Goal: Task Accomplishment & Management: Complete application form

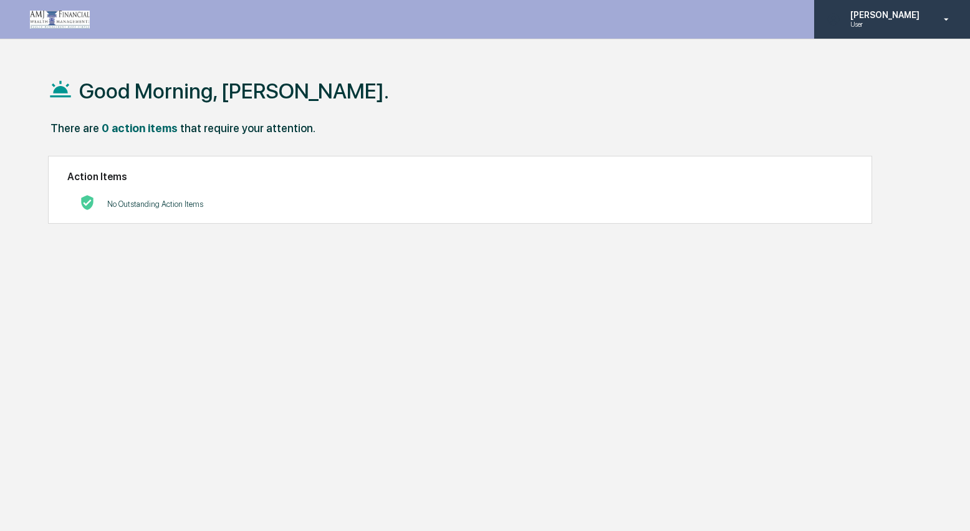
click at [888, 29] on div "[PERSON_NAME] User" at bounding box center [892, 19] width 156 height 39
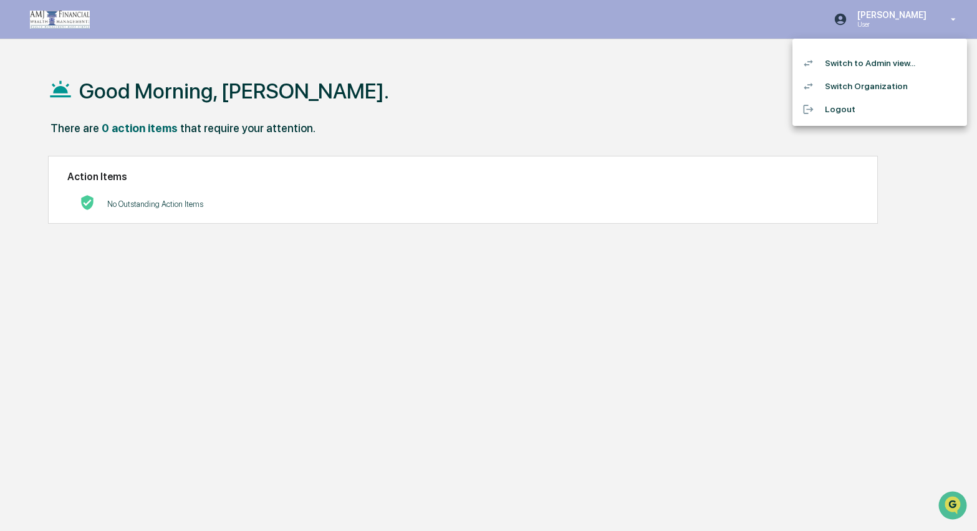
click at [875, 64] on li "Switch to Admin view..." at bounding box center [880, 63] width 175 height 23
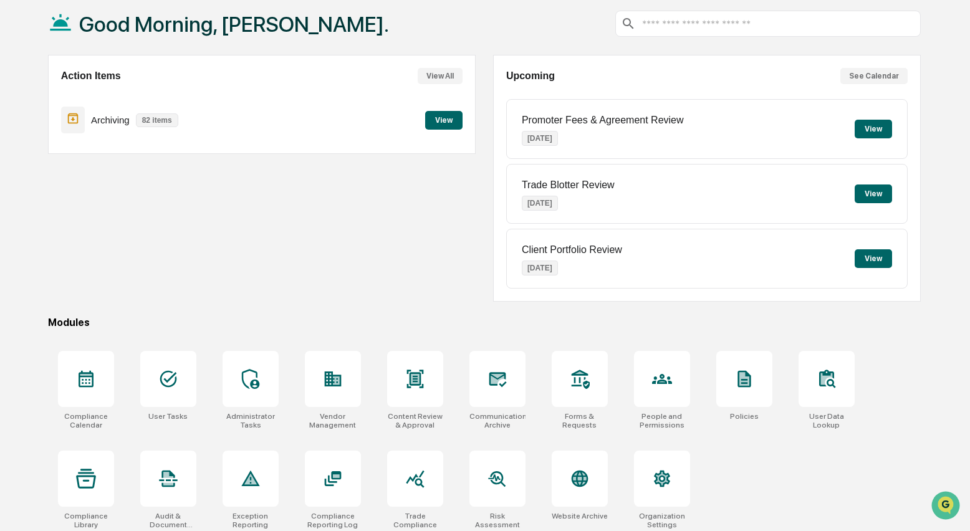
scroll to position [75, 0]
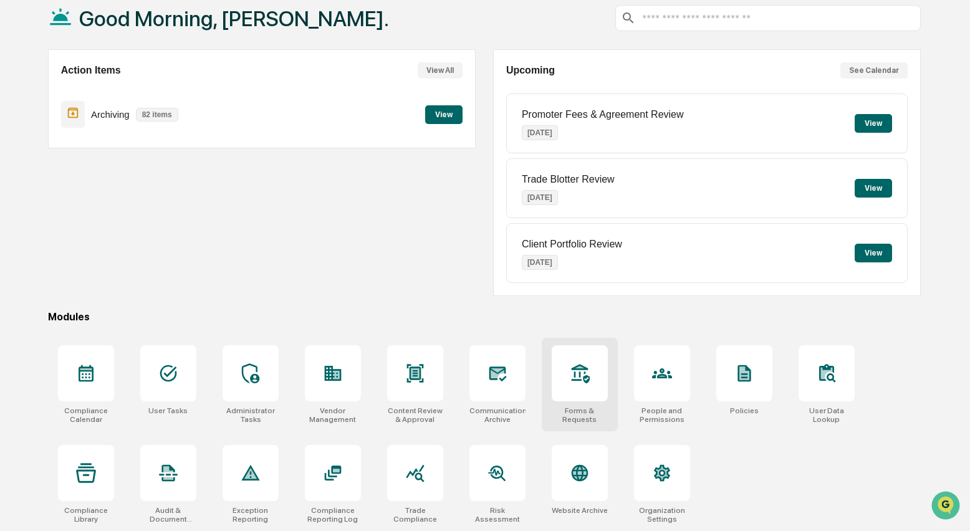
click at [582, 376] on icon at bounding box center [580, 374] width 20 height 20
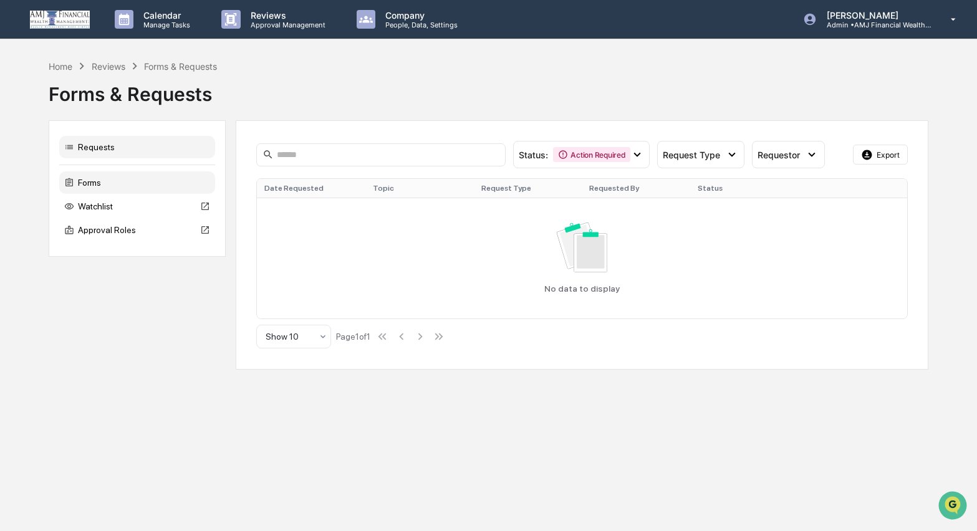
click at [89, 181] on div "Forms" at bounding box center [137, 183] width 156 height 22
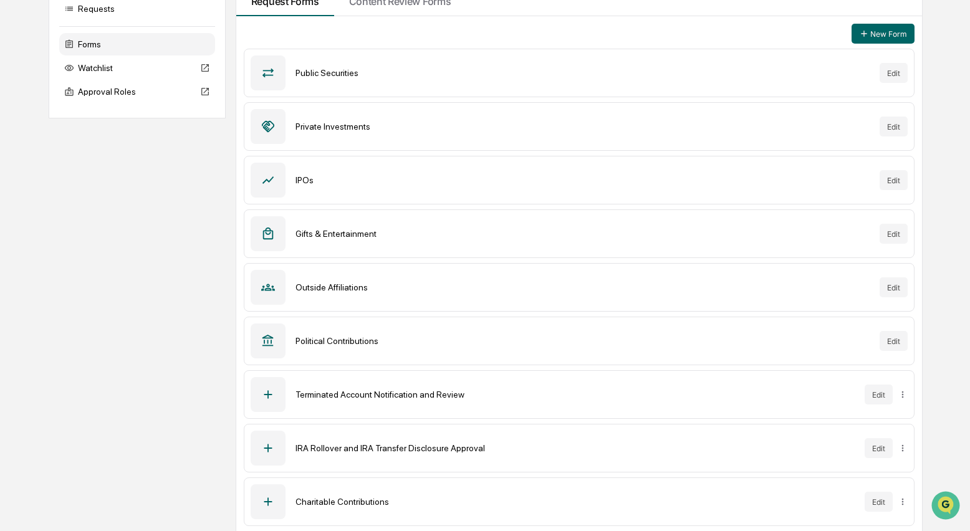
scroll to position [142, 0]
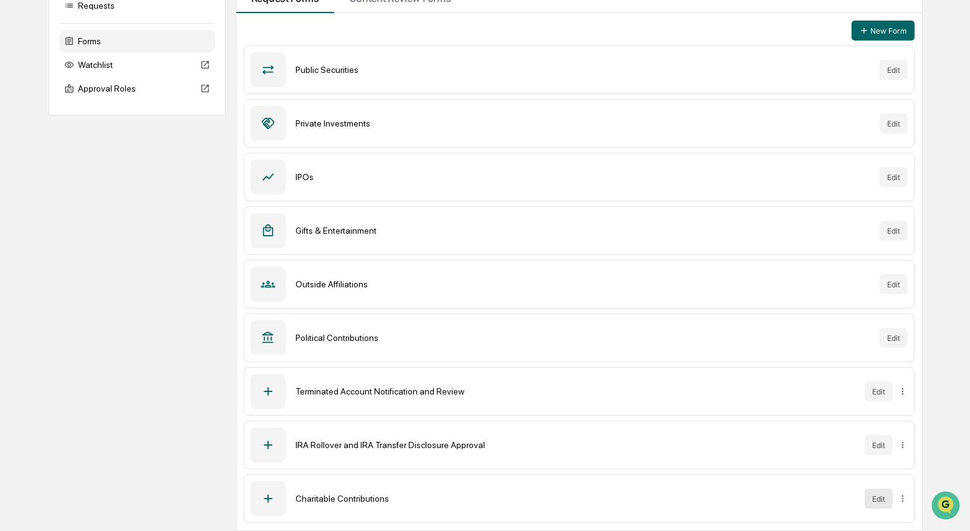
click at [887, 498] on button "Edit" at bounding box center [879, 499] width 28 height 20
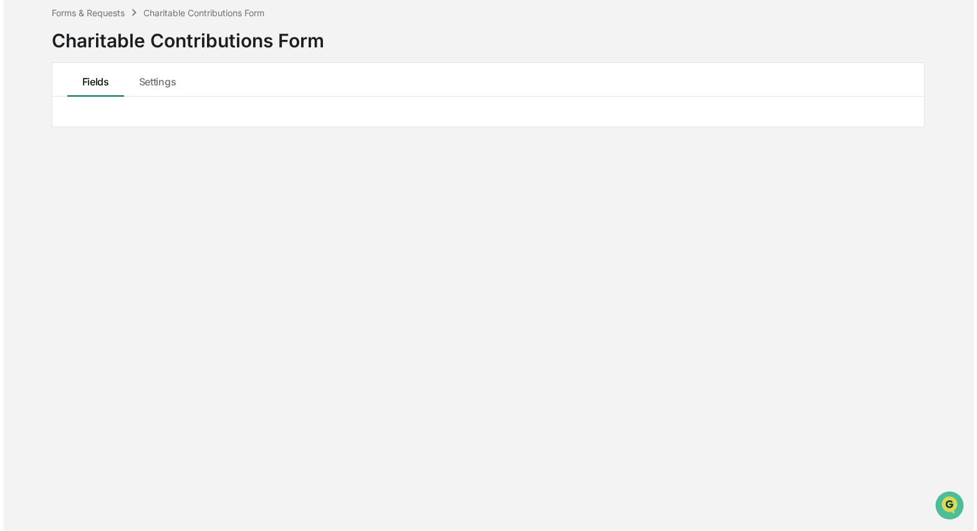
scroll to position [125, 0]
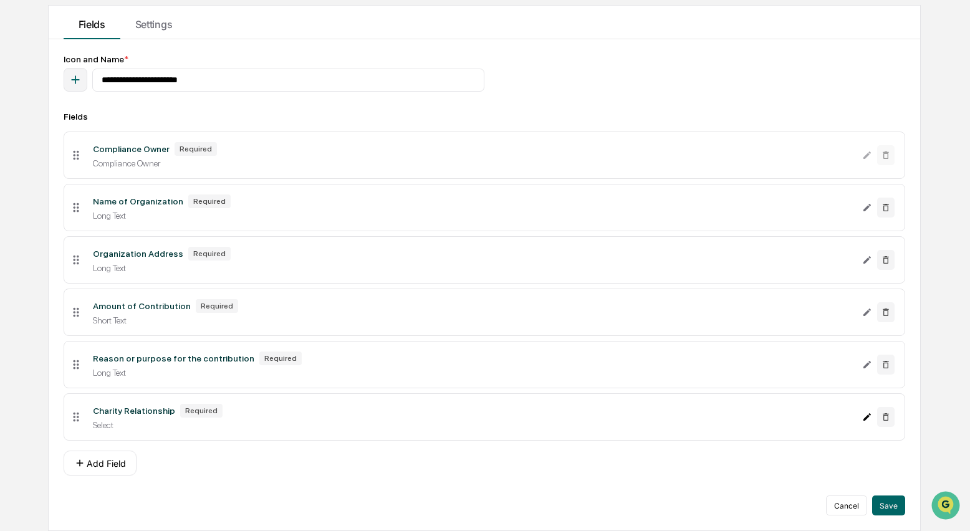
click at [869, 418] on icon "Edit Charity Relationship field" at bounding box center [867, 417] width 10 height 10
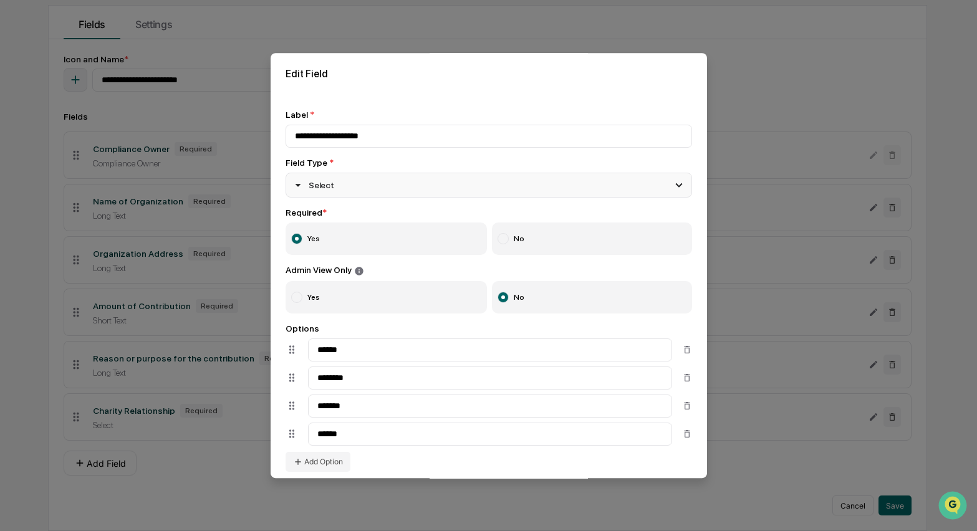
click at [676, 186] on icon at bounding box center [679, 185] width 7 height 4
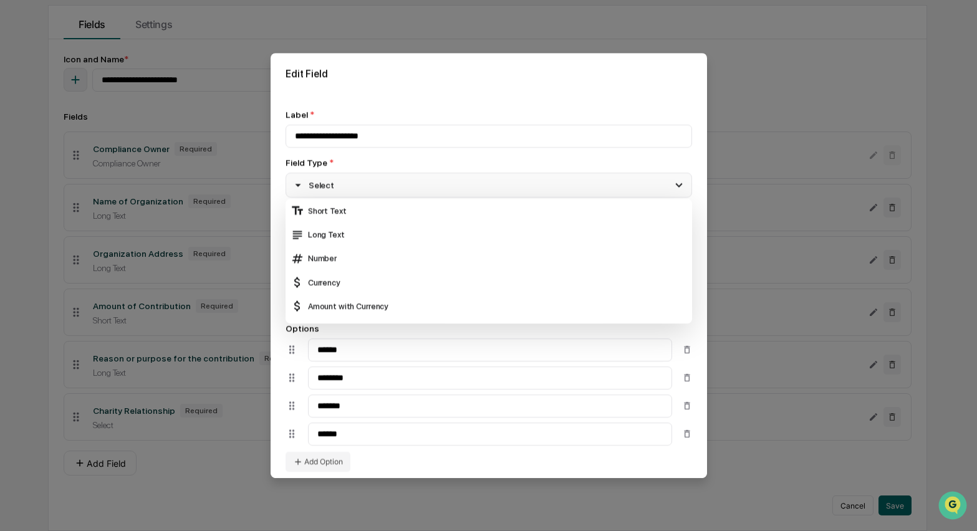
click at [676, 186] on icon at bounding box center [679, 185] width 7 height 4
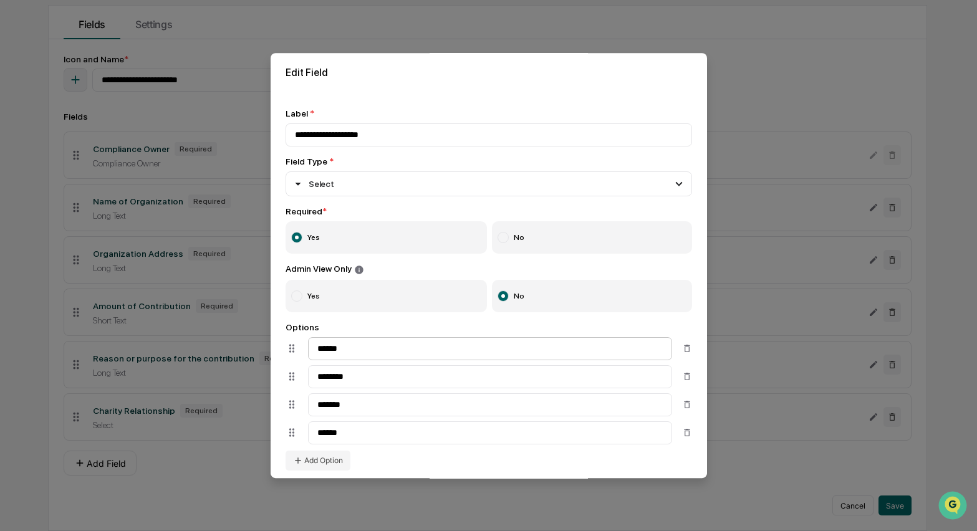
scroll to position [0, 0]
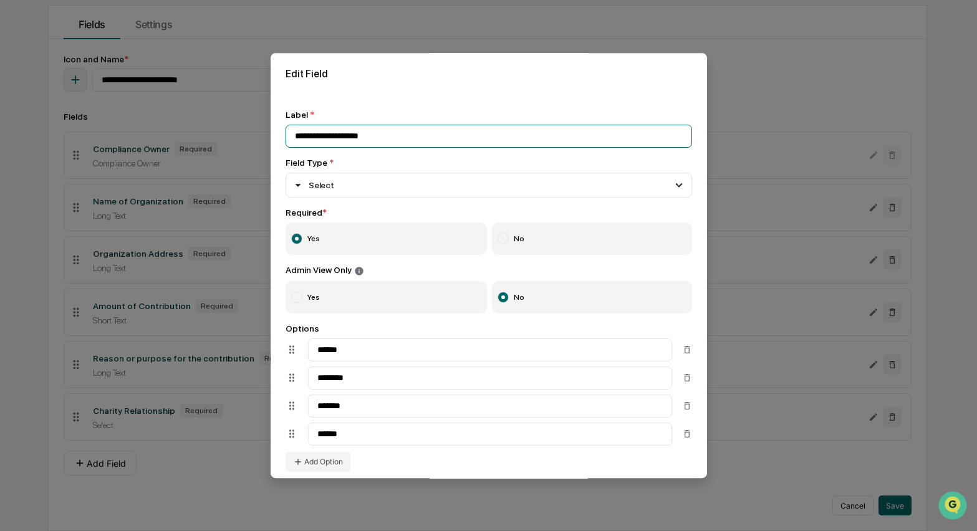
click at [399, 142] on input "**********" at bounding box center [489, 136] width 407 height 23
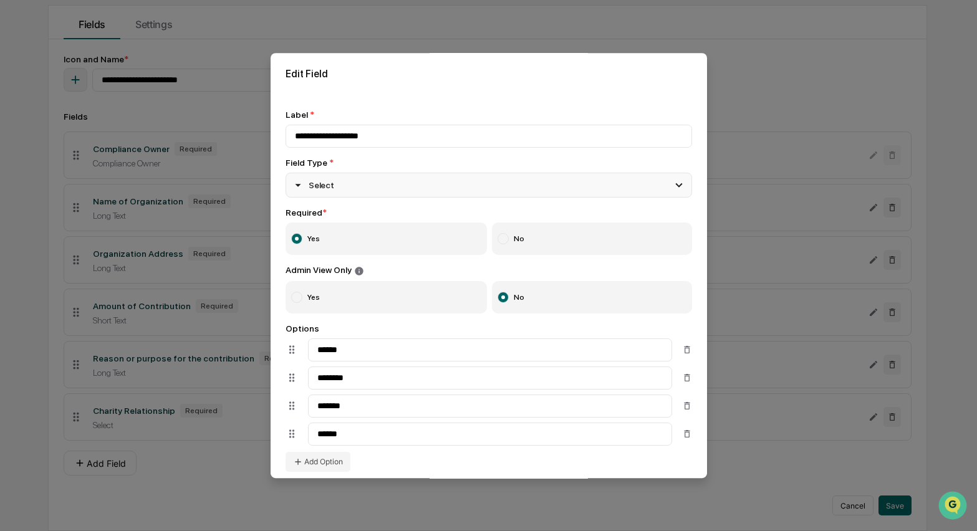
click at [672, 186] on icon at bounding box center [679, 185] width 14 height 14
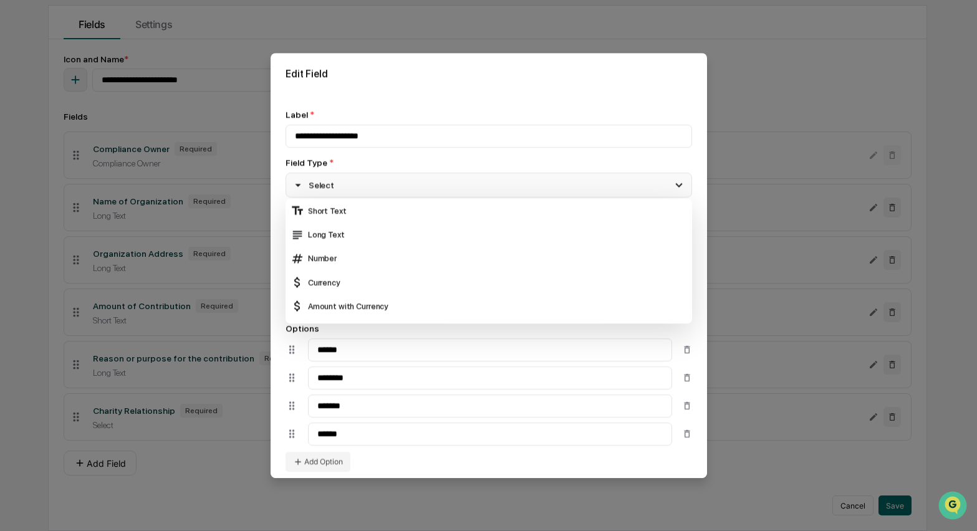
click at [672, 186] on icon at bounding box center [679, 185] width 14 height 14
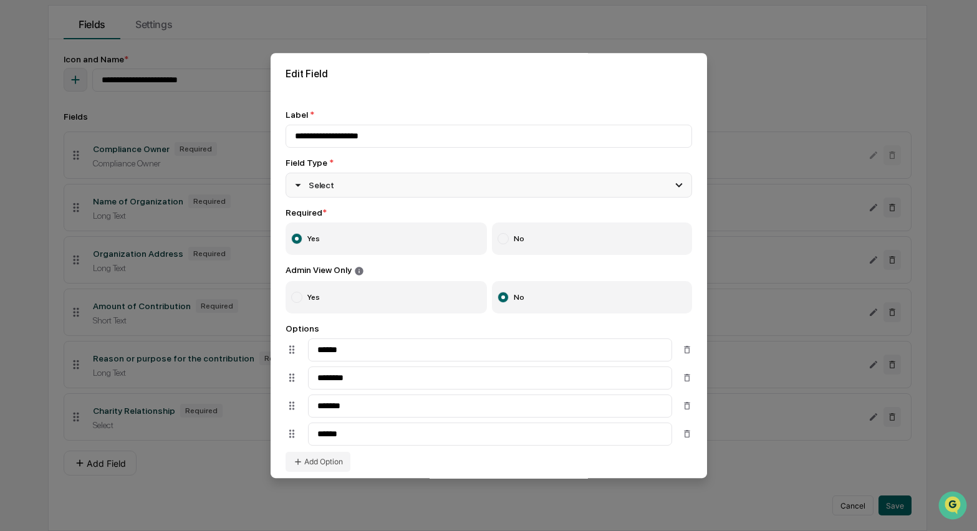
click at [672, 186] on icon at bounding box center [679, 185] width 14 height 14
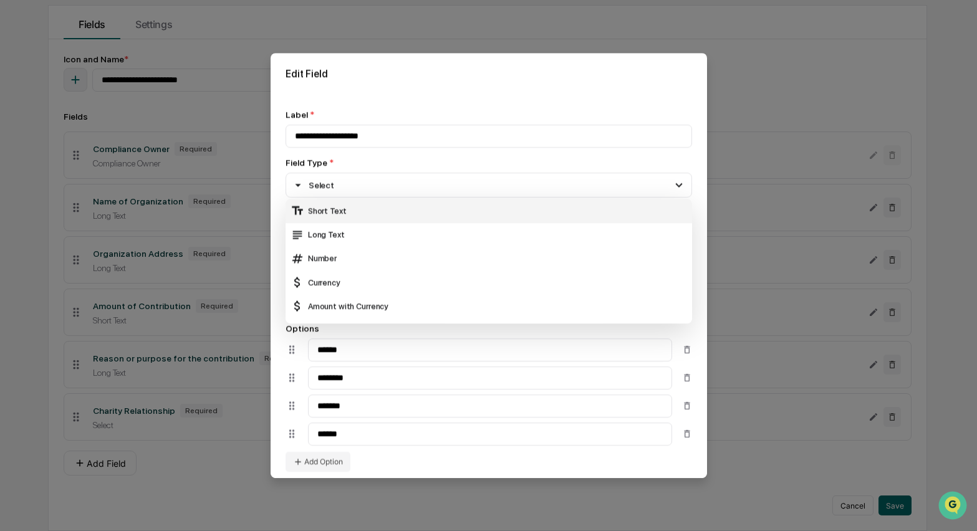
click at [332, 210] on div "Short Text" at bounding box center [489, 211] width 397 height 14
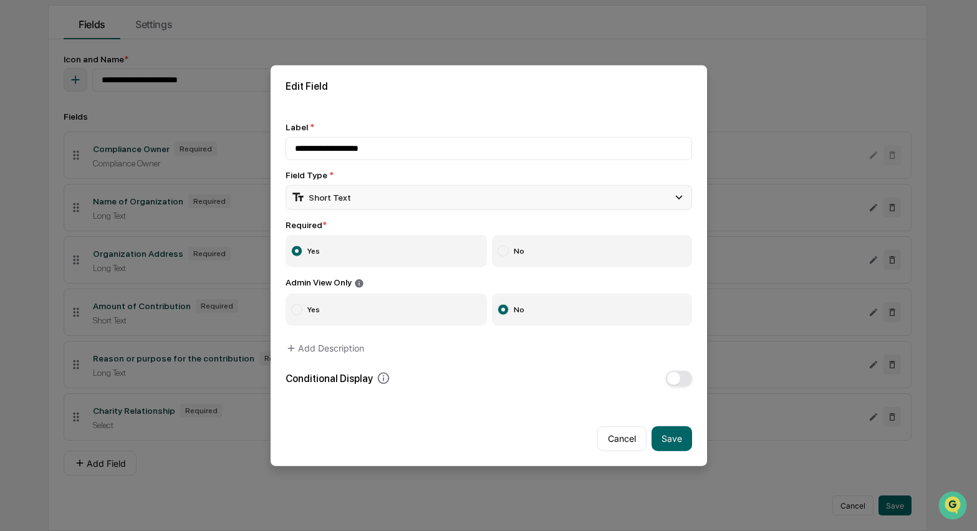
click at [672, 195] on icon at bounding box center [679, 198] width 14 height 14
click at [577, 384] on div "Conditional Display" at bounding box center [489, 378] width 407 height 16
click at [616, 435] on button "Cancel" at bounding box center [621, 438] width 49 height 25
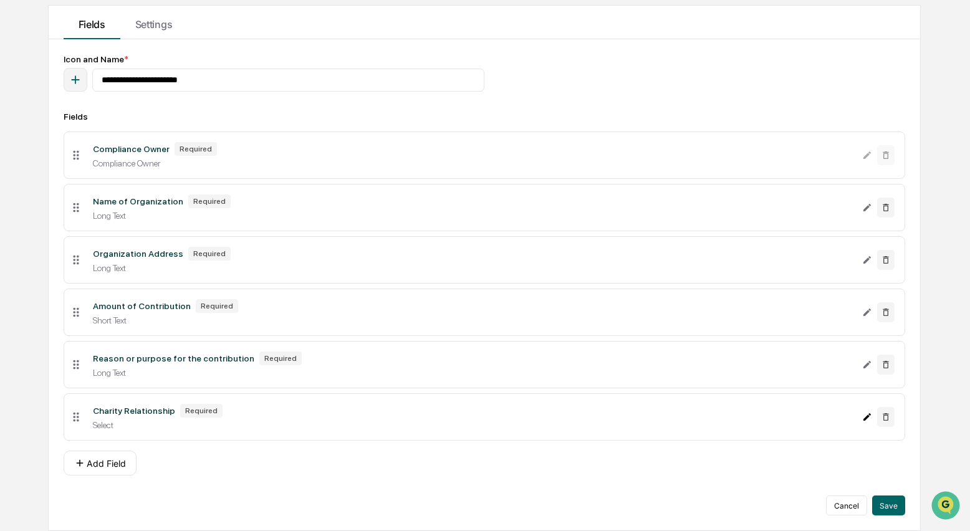
click at [864, 415] on icon "Edit Charity Relationship field" at bounding box center [867, 417] width 10 height 10
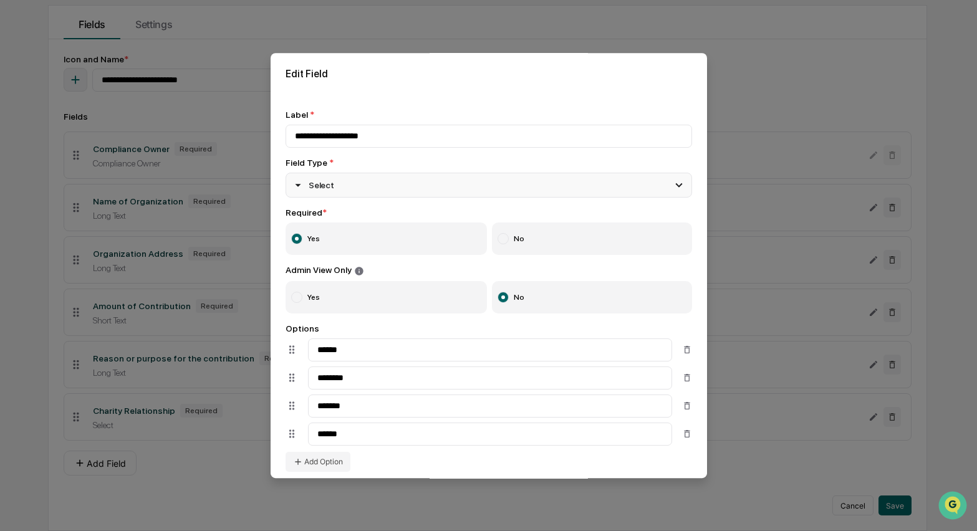
click at [395, 186] on div "Select" at bounding box center [489, 185] width 407 height 25
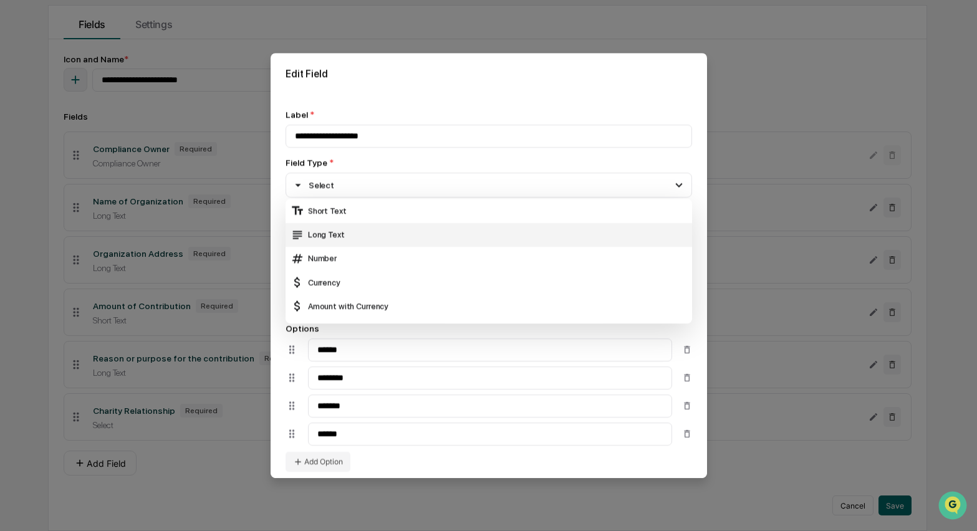
click at [321, 233] on div "Long Text" at bounding box center [489, 235] width 397 height 14
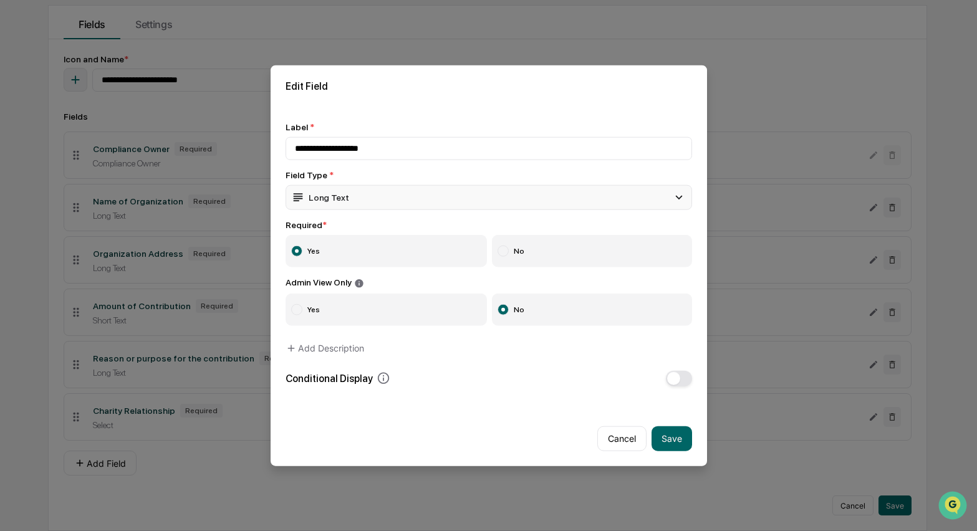
click at [359, 195] on div "Long Text" at bounding box center [489, 197] width 407 height 25
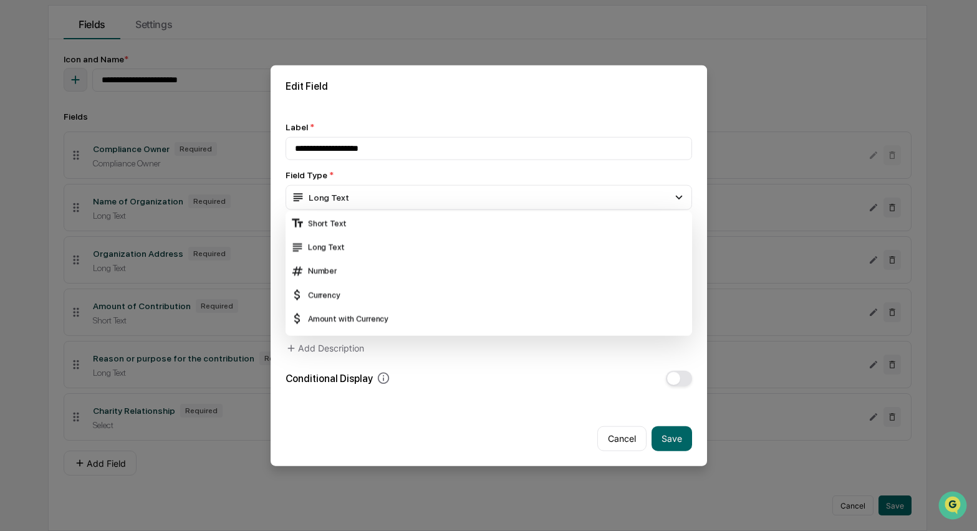
click at [452, 374] on div "Conditional Display" at bounding box center [489, 378] width 407 height 16
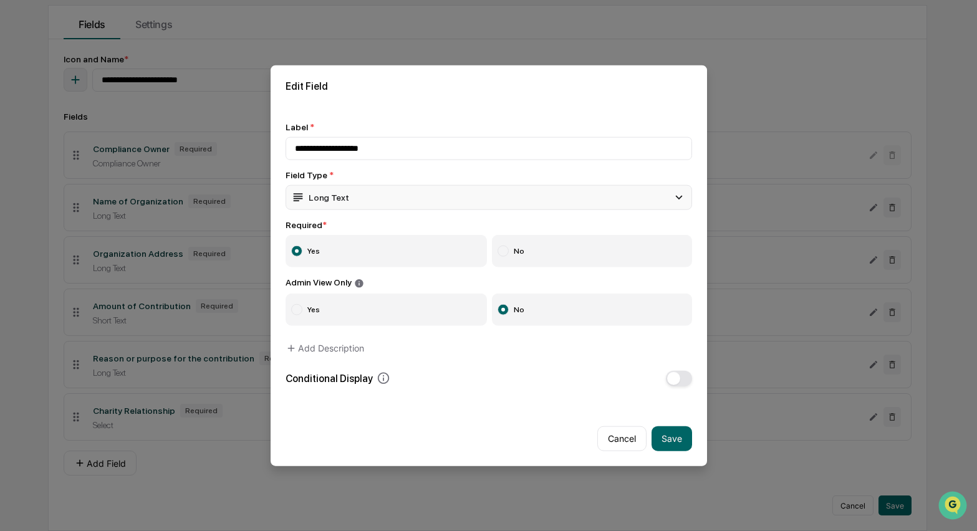
click at [358, 195] on div "Long Text" at bounding box center [489, 197] width 407 height 25
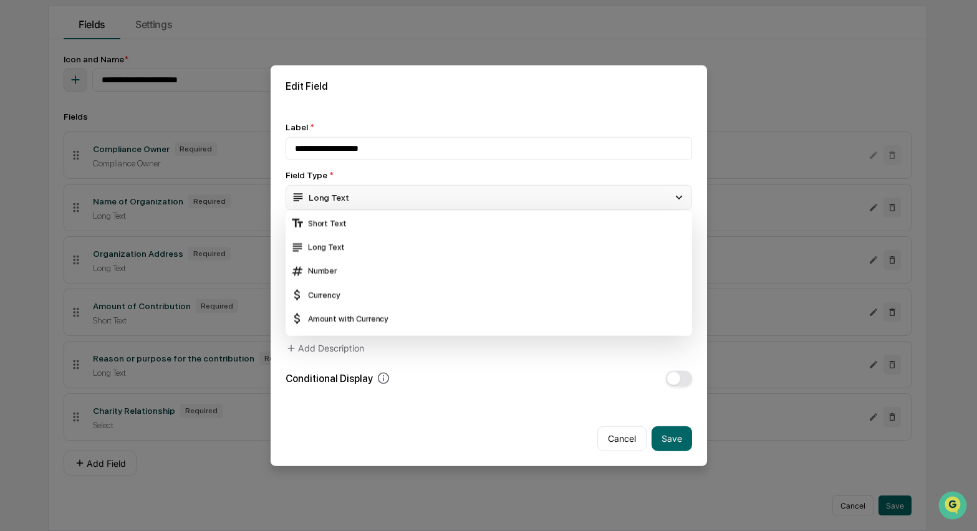
click at [356, 189] on div "Long Text" at bounding box center [489, 197] width 407 height 25
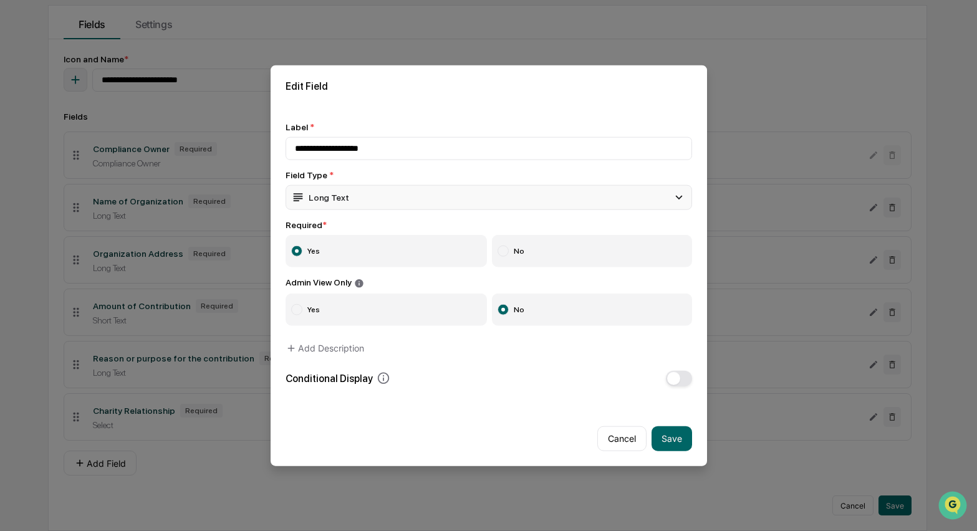
click at [354, 198] on div "Long Text" at bounding box center [489, 197] width 407 height 25
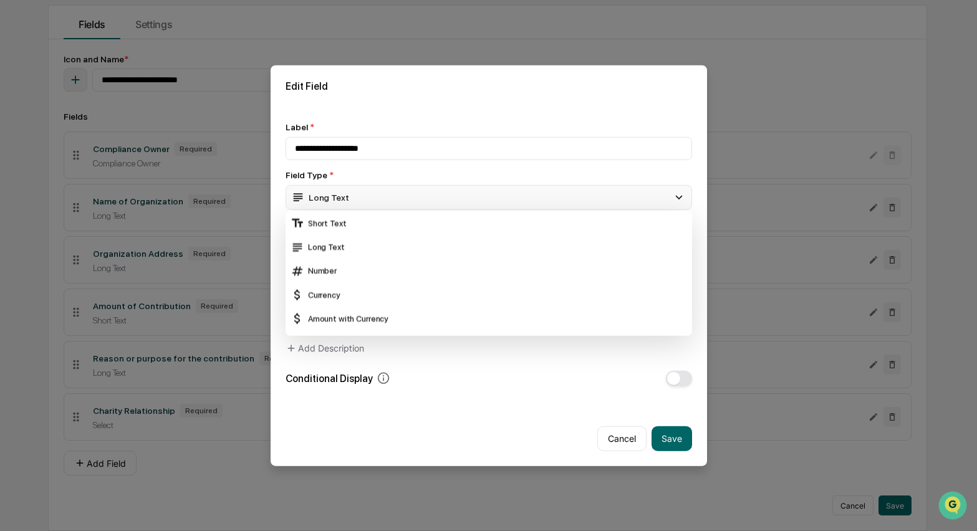
click at [354, 198] on div "Long Text" at bounding box center [489, 197] width 407 height 25
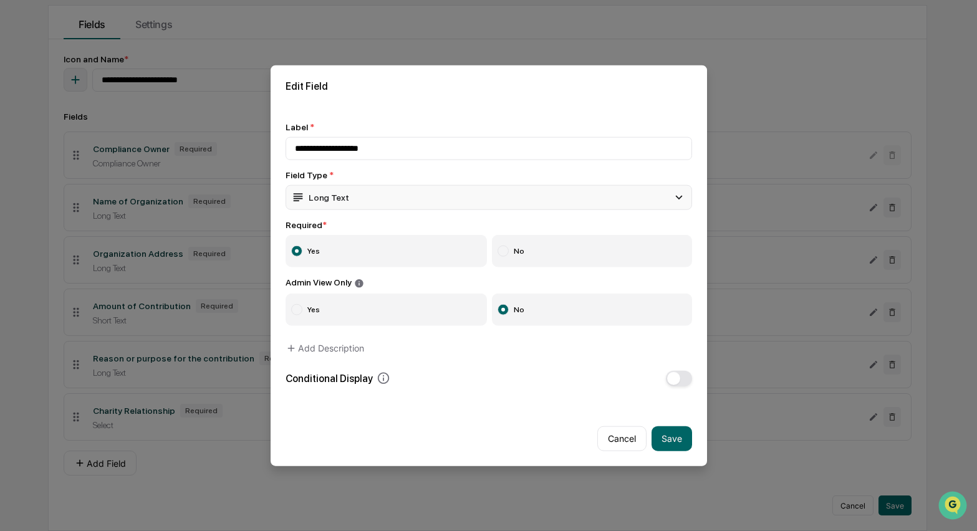
click at [341, 198] on div "Long Text" at bounding box center [320, 198] width 58 height 14
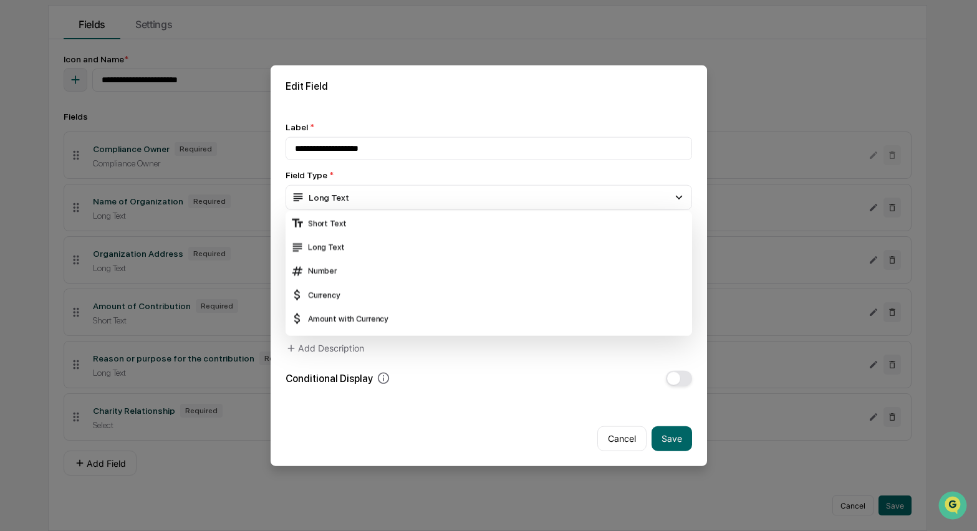
click at [473, 441] on div "Cancel Save" at bounding box center [489, 433] width 437 height 65
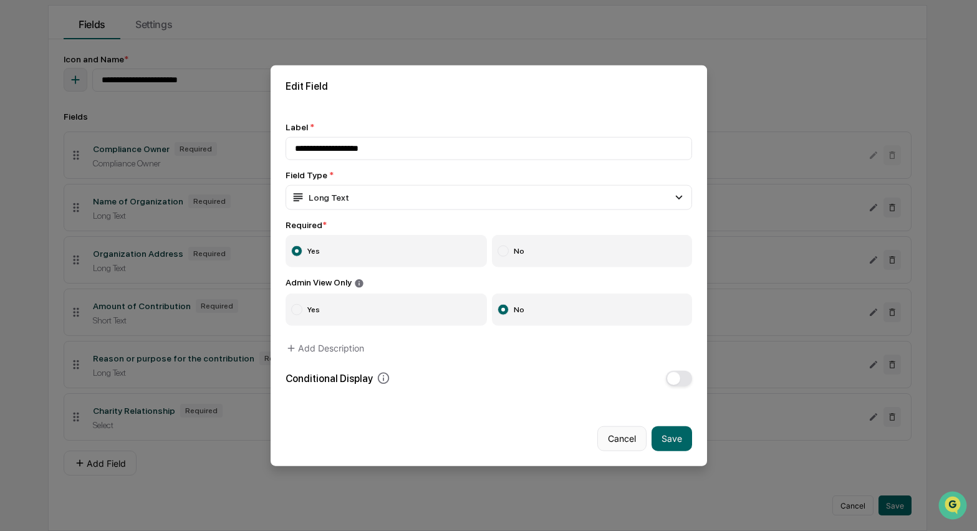
click at [609, 441] on button "Cancel" at bounding box center [621, 438] width 49 height 25
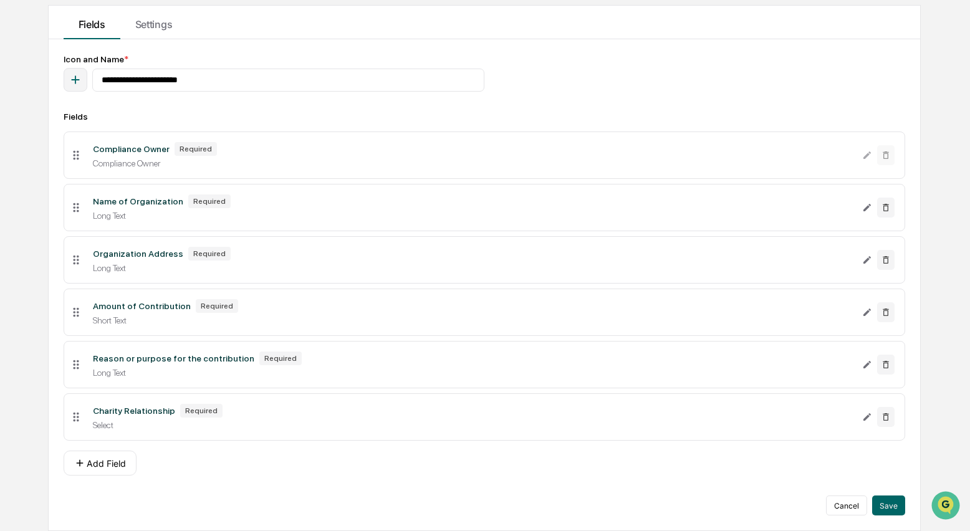
click at [730, 450] on div "Fields Compliance Owner Required Compliance Owner Name of Organization Required…" at bounding box center [485, 294] width 842 height 364
click at [864, 418] on icon "Edit Charity Relationship field" at bounding box center [867, 417] width 10 height 10
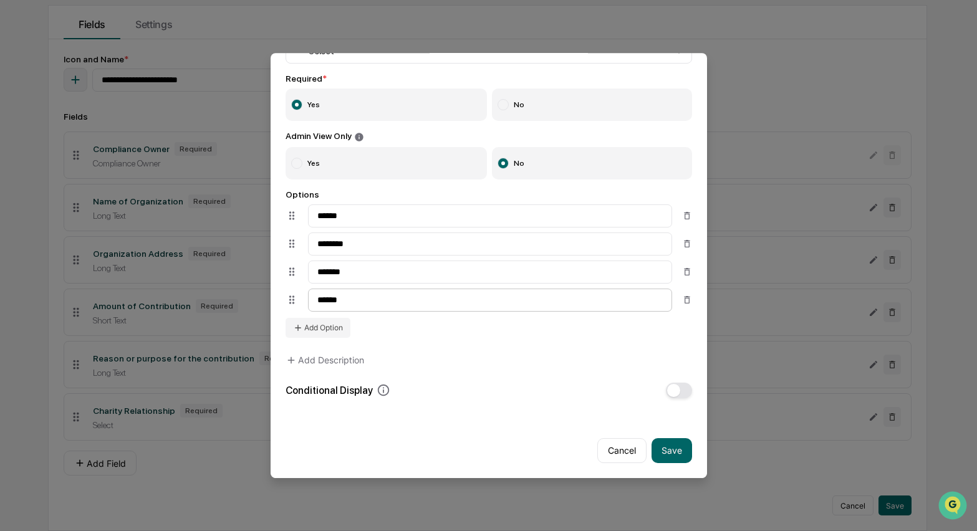
scroll to position [144, 0]
click at [682, 297] on icon at bounding box center [687, 300] width 10 height 10
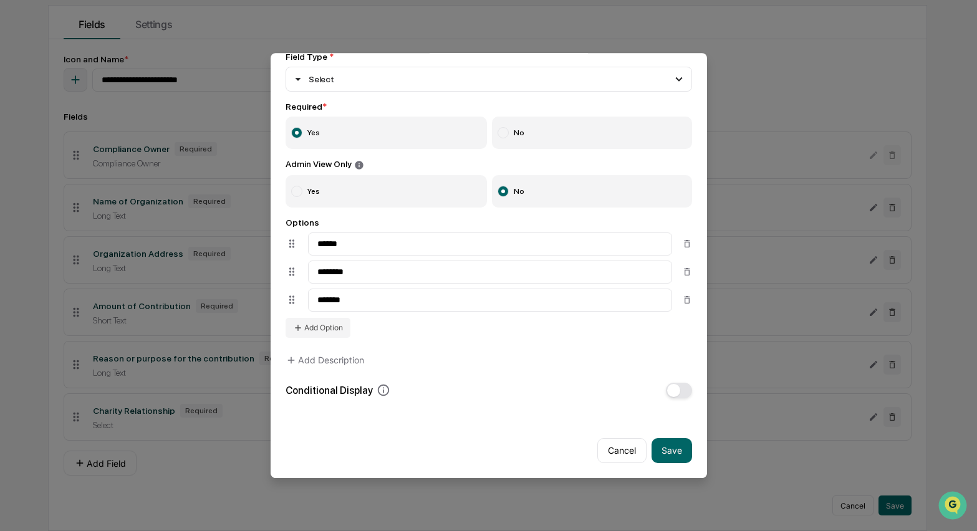
drag, startPoint x: 677, startPoint y: 292, endPoint x: 686, endPoint y: 272, distance: 22.4
click at [684, 296] on icon at bounding box center [687, 299] width 6 height 7
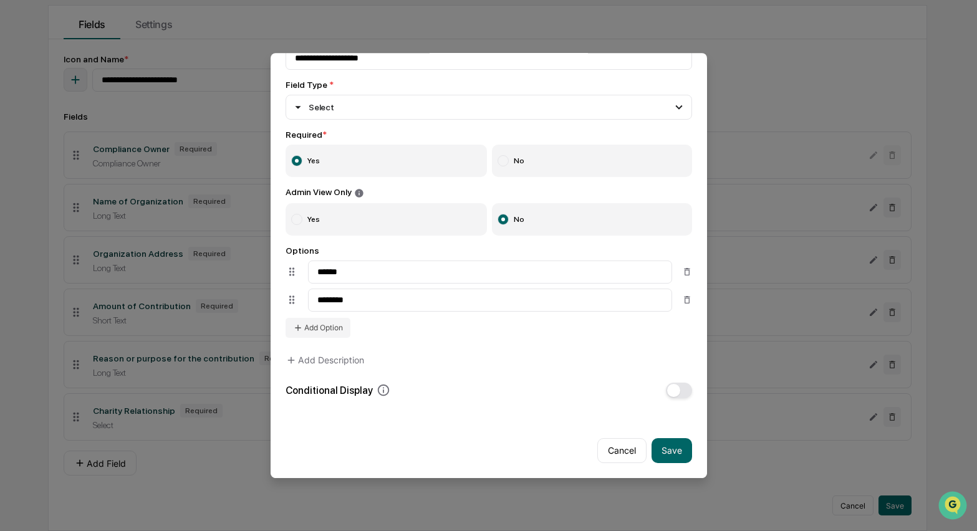
click at [682, 290] on button at bounding box center [687, 300] width 10 height 20
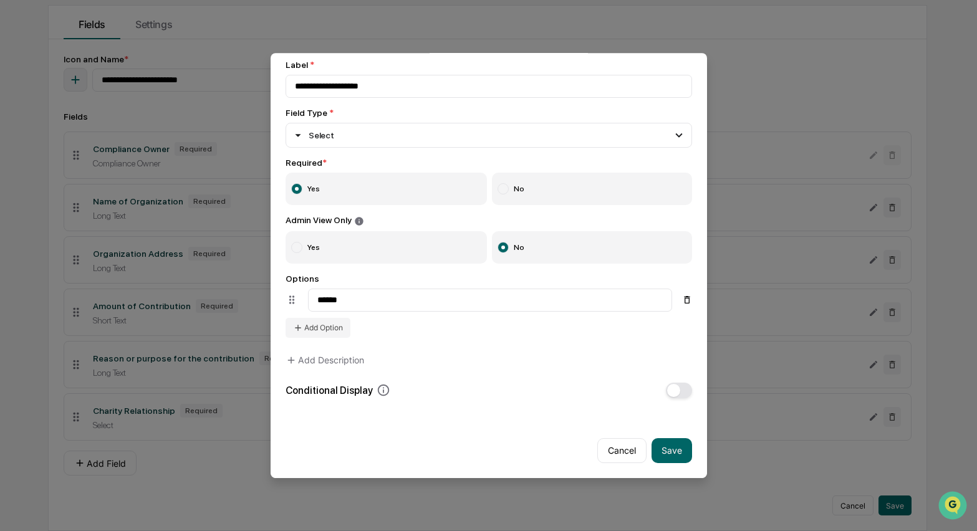
click at [682, 295] on icon at bounding box center [687, 300] width 10 height 10
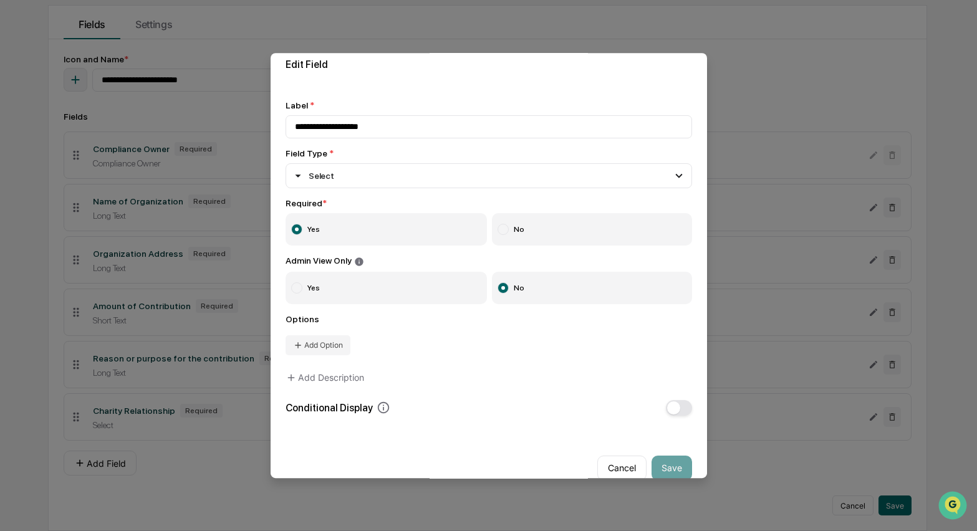
scroll to position [0, 0]
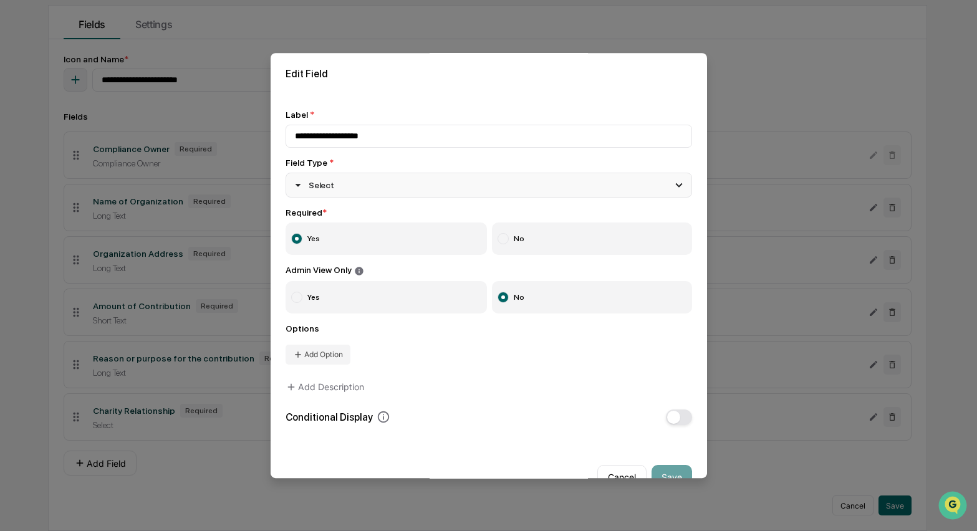
click at [329, 186] on div "Select" at bounding box center [313, 185] width 44 height 14
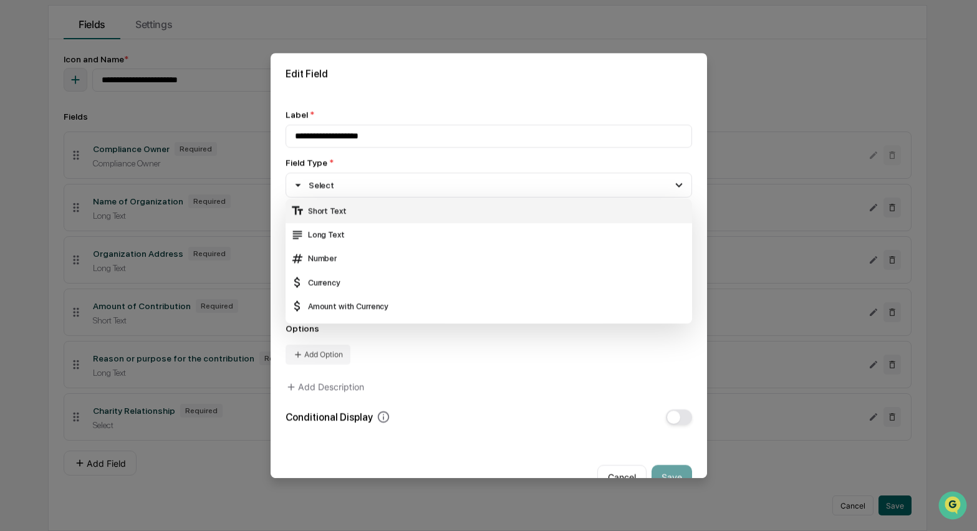
drag, startPoint x: 324, startPoint y: 239, endPoint x: 333, endPoint y: 229, distance: 13.3
click at [325, 240] on div "Long Text" at bounding box center [489, 235] width 397 height 14
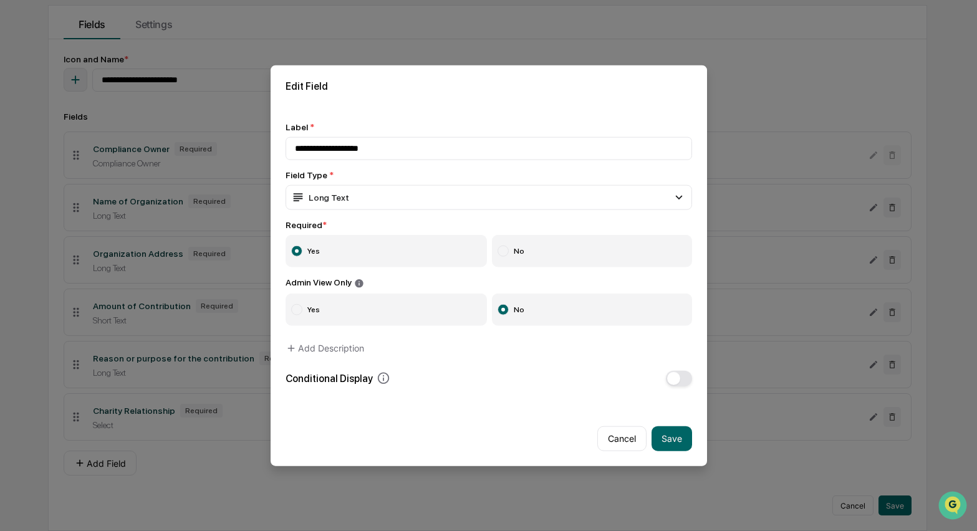
click at [350, 172] on div "Field Type *" at bounding box center [489, 175] width 407 height 10
click at [314, 80] on h2 "Edit Field" at bounding box center [489, 86] width 407 height 12
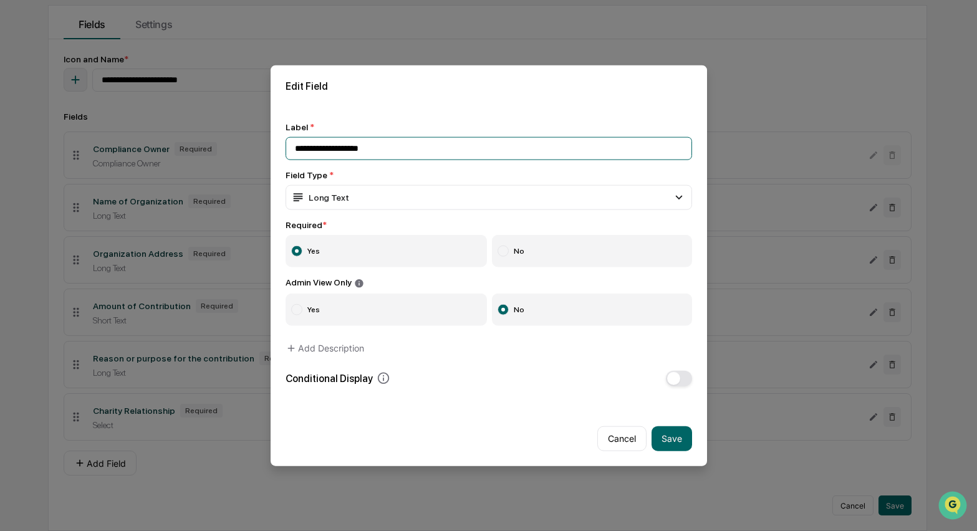
click at [387, 142] on input "**********" at bounding box center [489, 148] width 407 height 23
drag, startPoint x: 399, startPoint y: 143, endPoint x: 325, endPoint y: 140, distance: 73.6
click at [325, 140] on input "**********" at bounding box center [489, 148] width 407 height 23
type input "*"
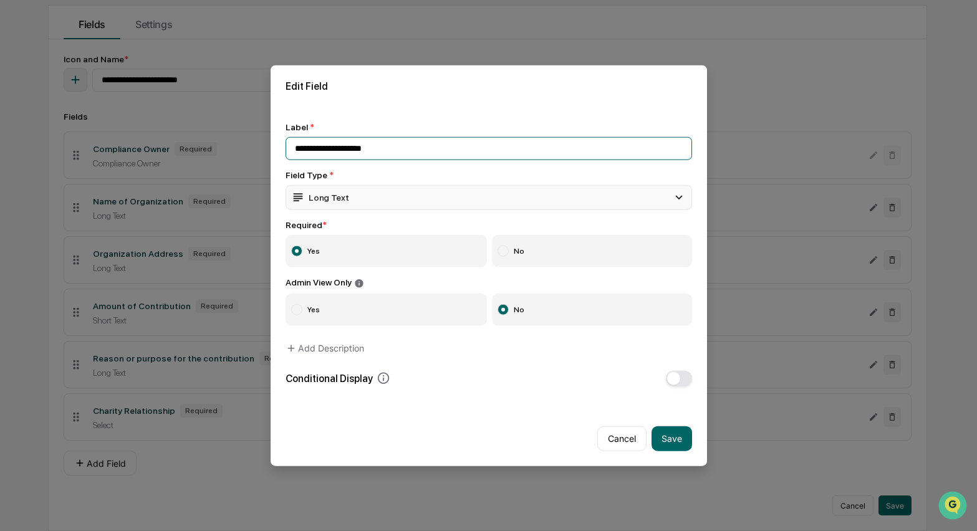
type input "**********"
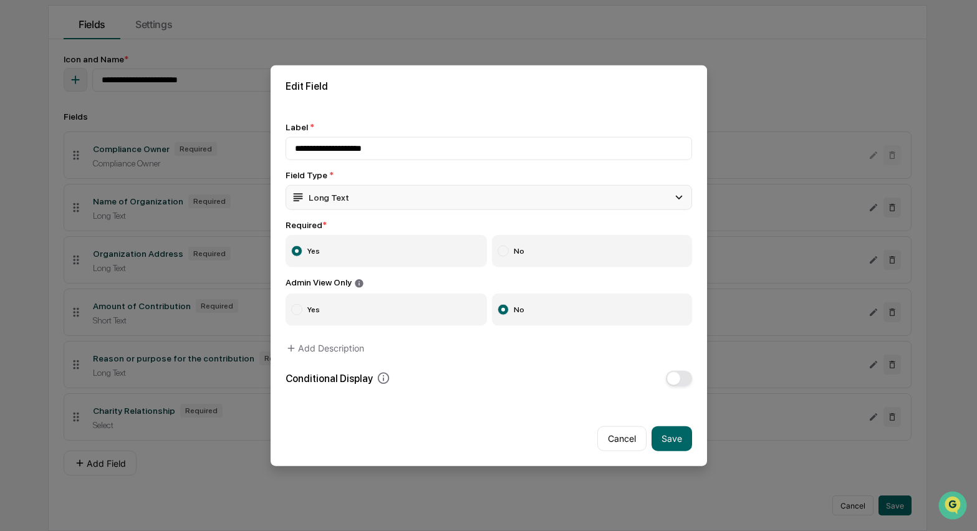
click at [375, 205] on div "Long Text" at bounding box center [489, 197] width 407 height 25
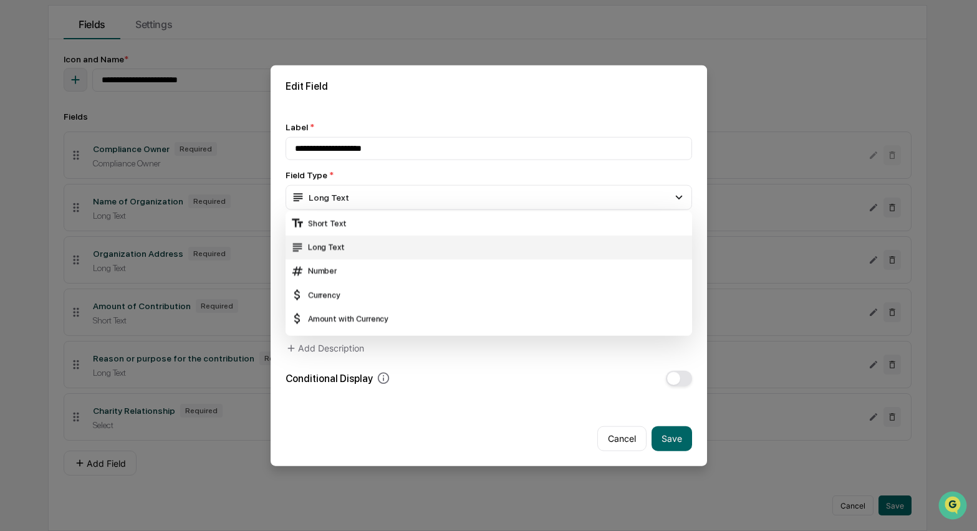
click at [324, 236] on div "Long Text" at bounding box center [489, 247] width 407 height 24
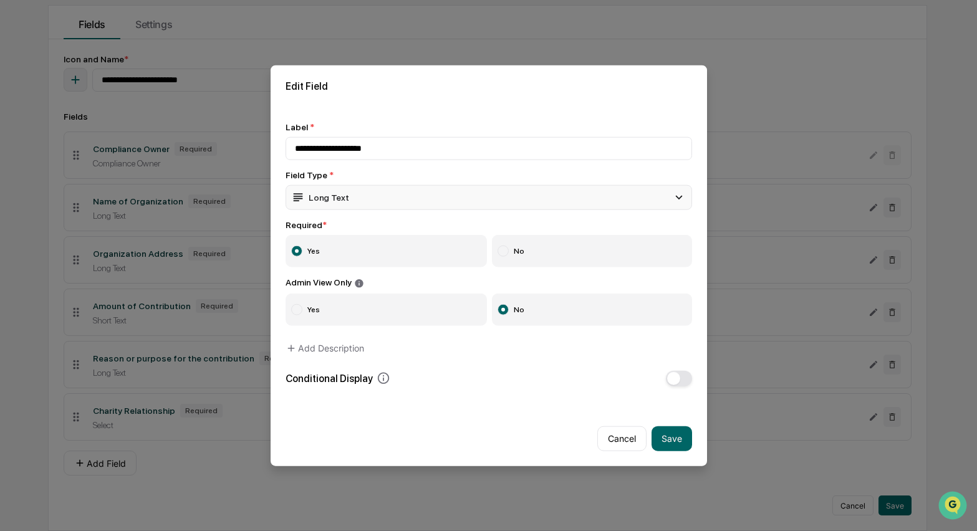
click at [376, 195] on div "Long Text" at bounding box center [489, 197] width 407 height 25
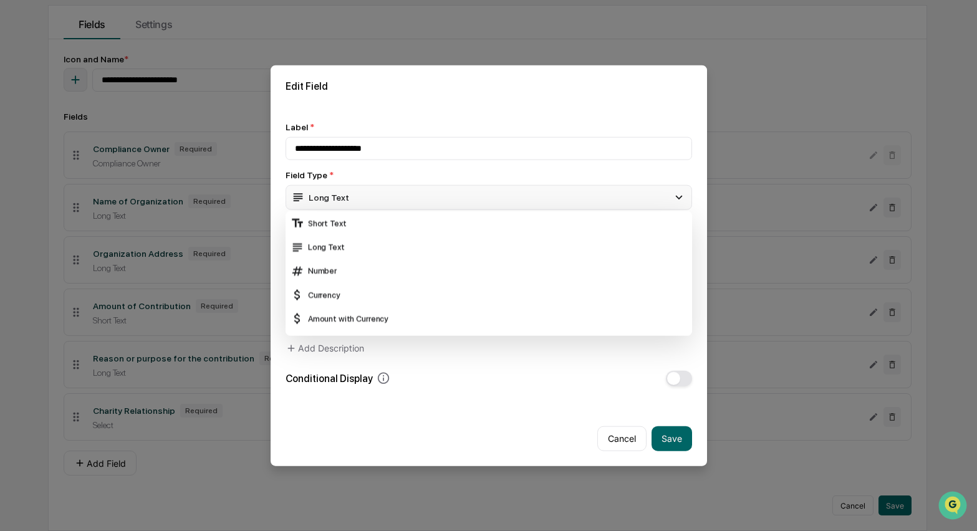
click at [376, 195] on div "Long Text" at bounding box center [489, 197] width 407 height 25
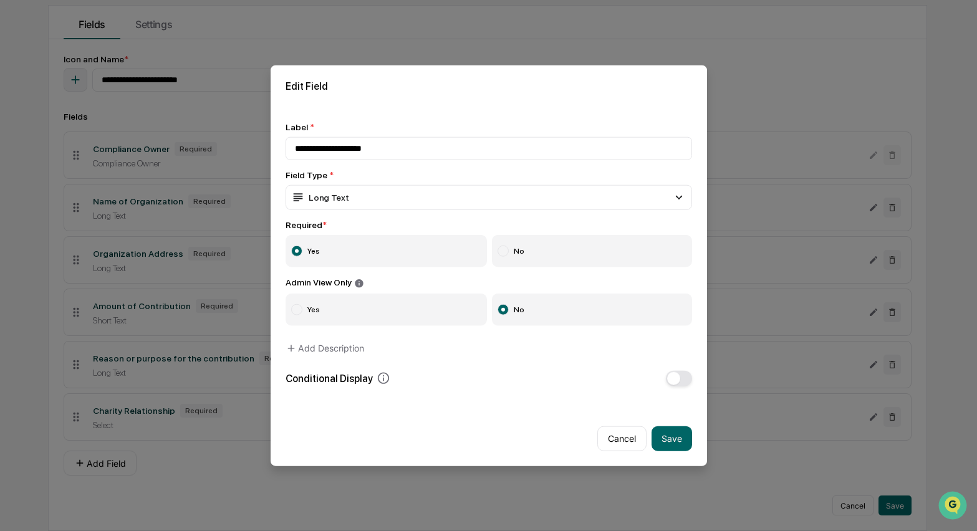
click at [344, 226] on div "Required *" at bounding box center [489, 225] width 407 height 10
click at [513, 348] on div "**********" at bounding box center [489, 254] width 407 height 264
click at [558, 440] on div "Cancel Save" at bounding box center [489, 433] width 437 height 65
click at [311, 350] on button "Add Description" at bounding box center [325, 348] width 79 height 25
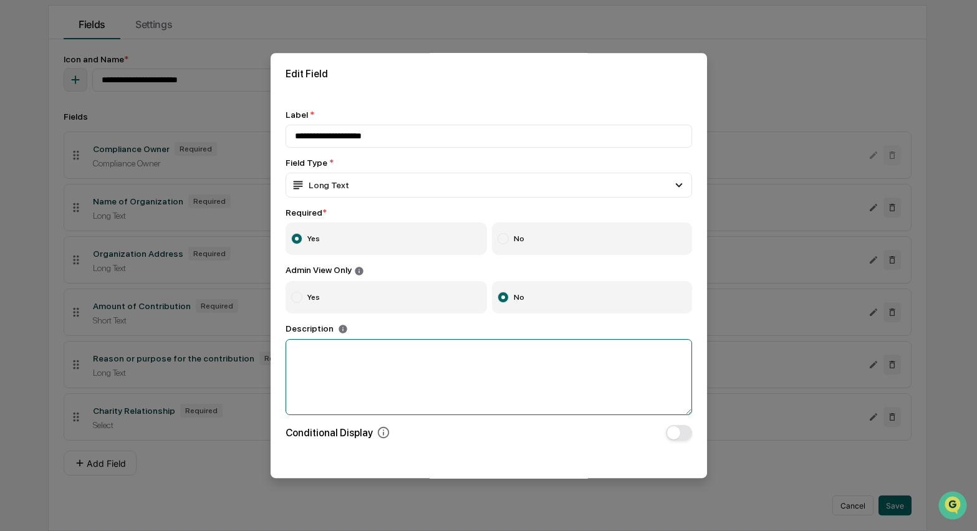
click at [471, 348] on textarea at bounding box center [489, 377] width 407 height 76
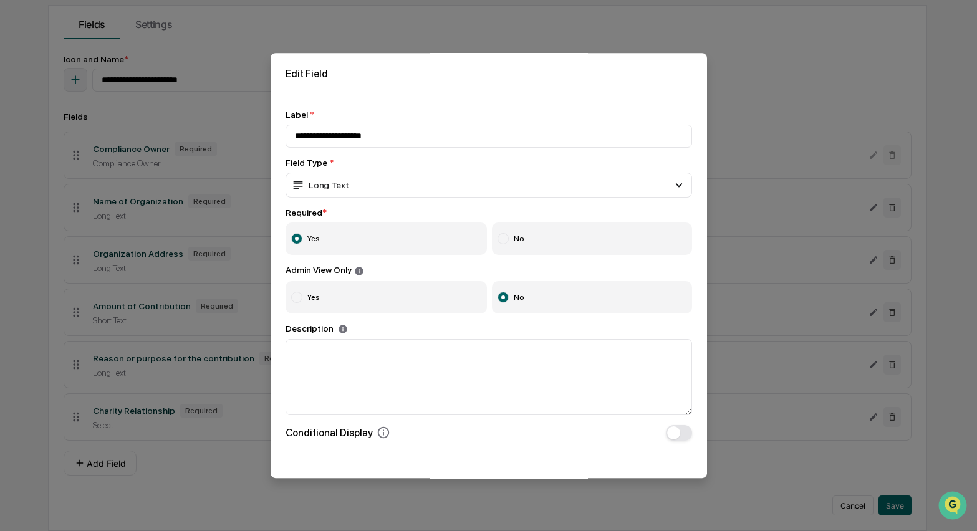
click at [384, 218] on div "Required *" at bounding box center [489, 213] width 407 height 10
click at [371, 159] on div "Field Type *" at bounding box center [489, 163] width 407 height 10
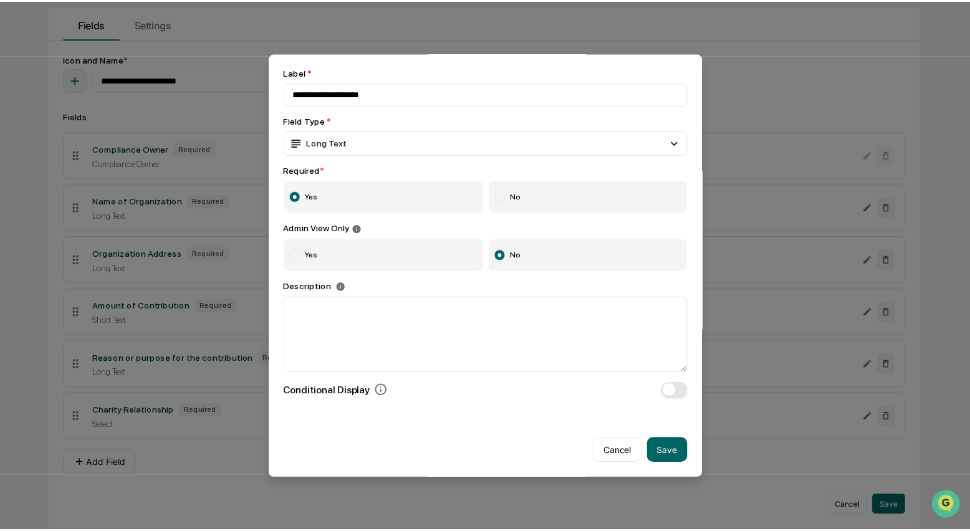
scroll to position [52, 0]
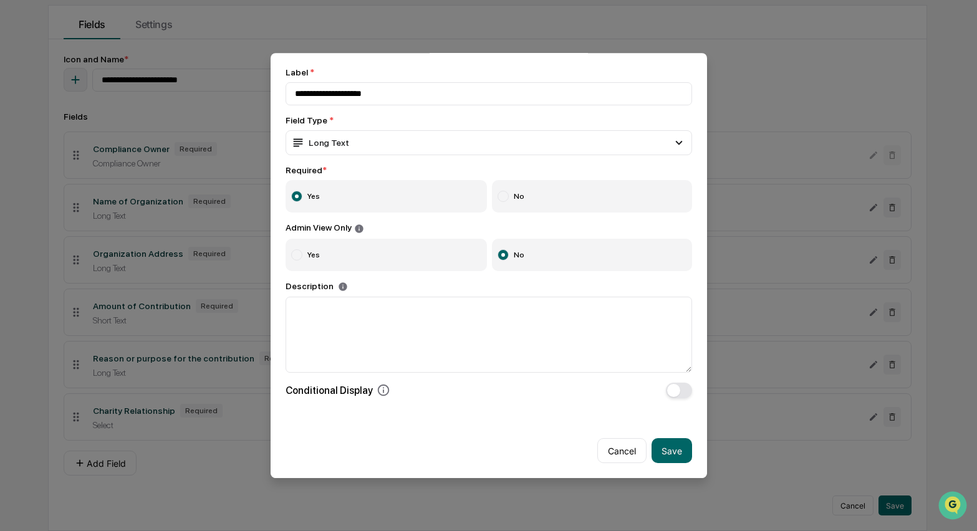
click at [600, 442] on button "Cancel" at bounding box center [621, 450] width 49 height 25
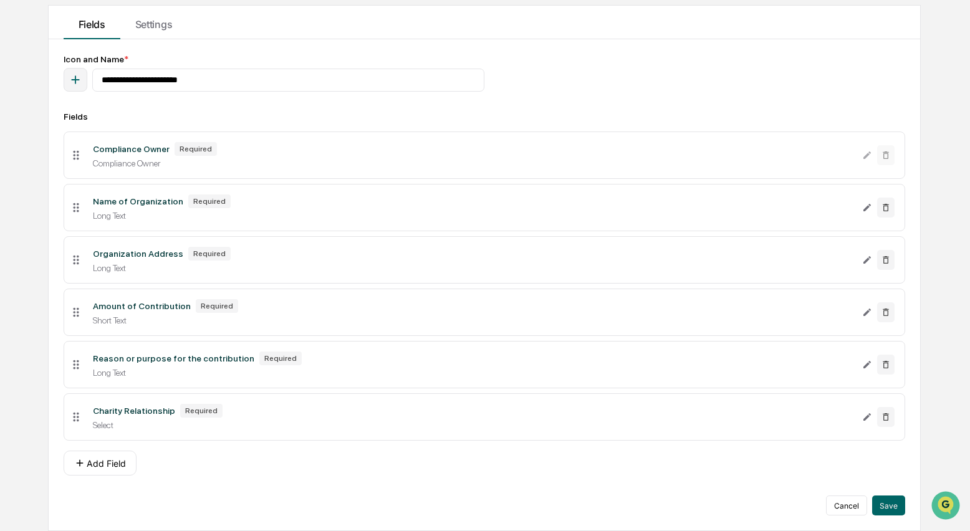
click at [319, 438] on li "Charity Relationship Required Select" at bounding box center [485, 417] width 842 height 47
click at [76, 418] on icon at bounding box center [76, 417] width 14 height 14
click at [77, 420] on icon at bounding box center [76, 417] width 6 height 9
click at [123, 429] on div "Select" at bounding box center [473, 425] width 760 height 10
click at [73, 422] on icon at bounding box center [76, 417] width 14 height 14
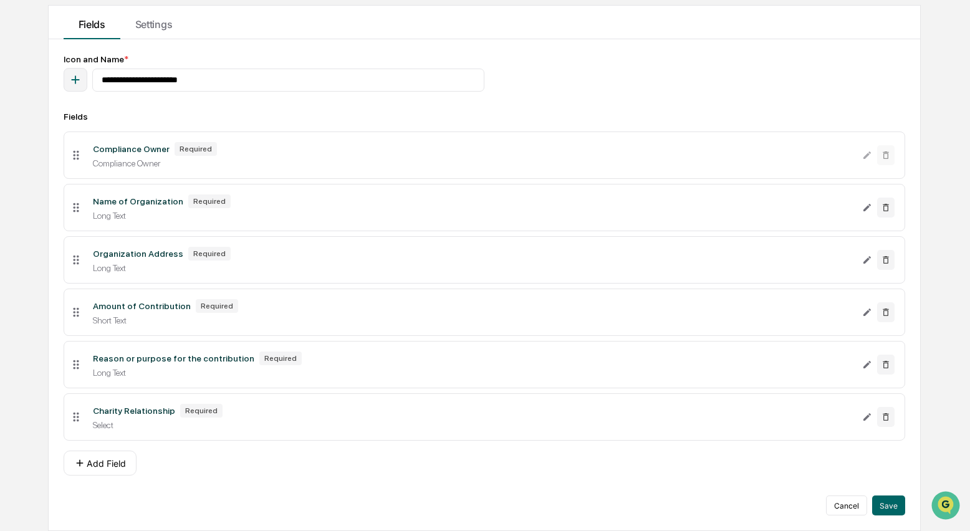
click at [514, 420] on div "Select" at bounding box center [473, 425] width 760 height 10
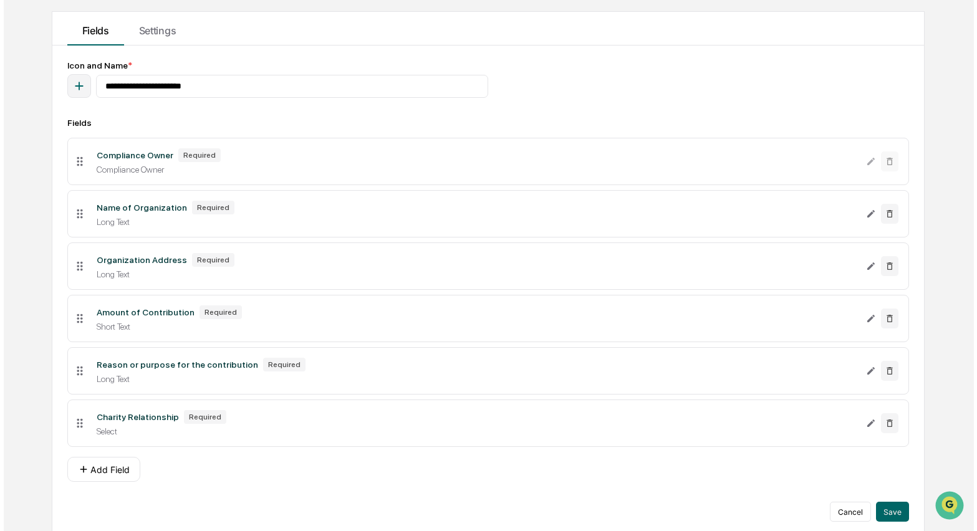
scroll to position [125, 0]
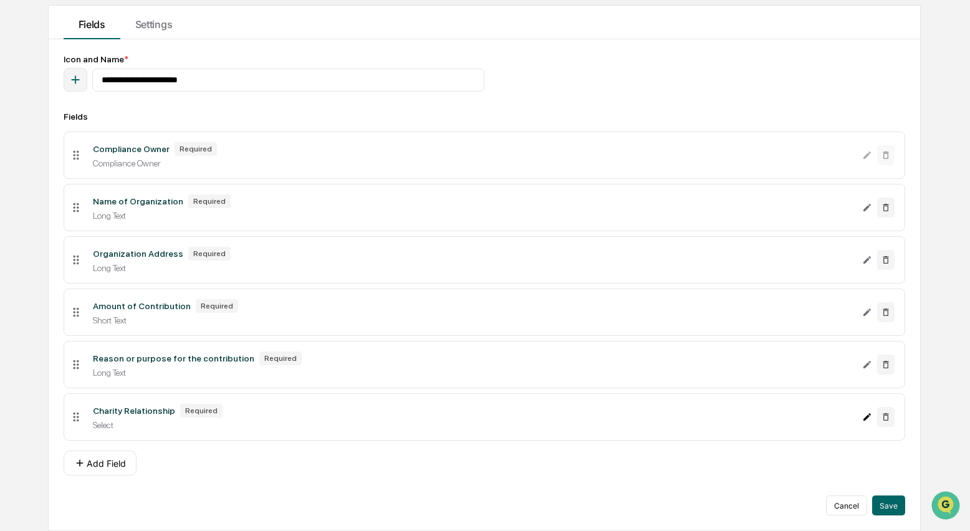
click at [869, 418] on icon "Edit Charity Relationship field" at bounding box center [867, 417] width 10 height 10
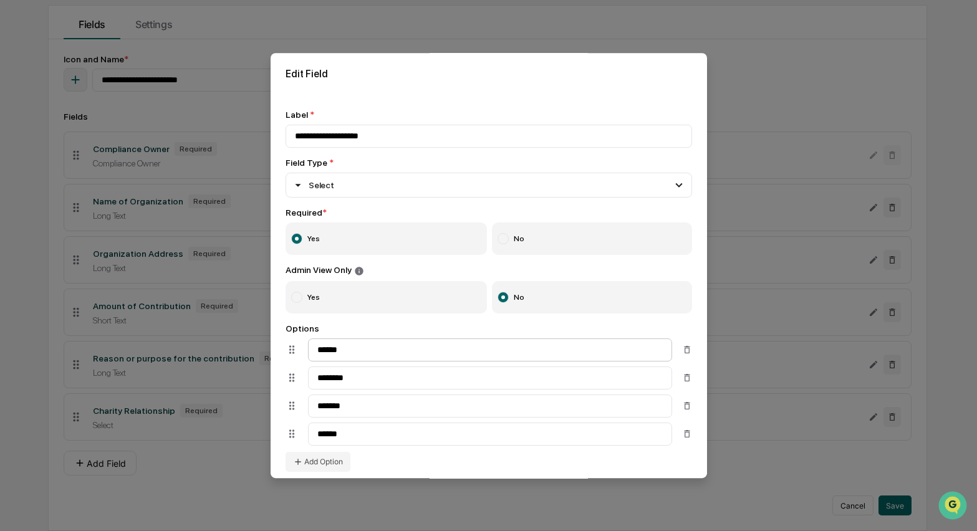
scroll to position [2, 0]
click at [385, 195] on div "Select" at bounding box center [489, 182] width 407 height 25
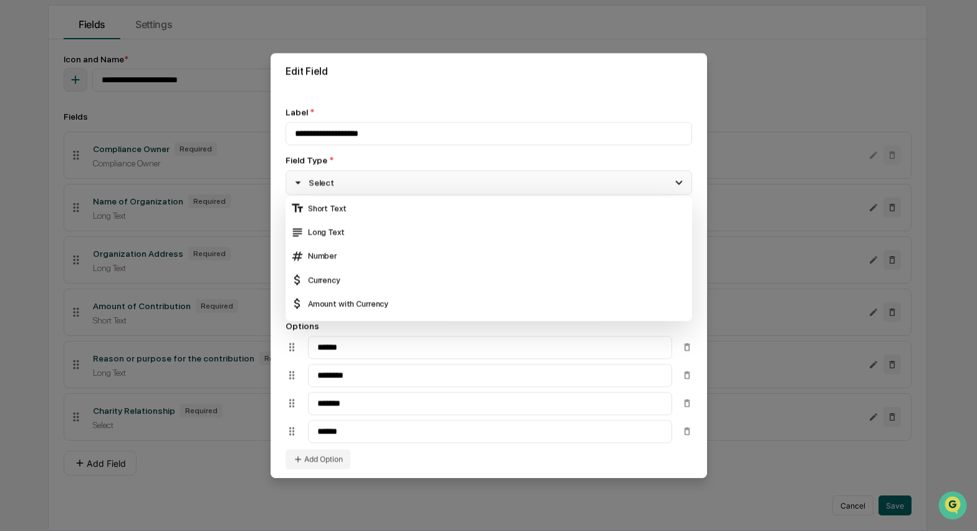
click at [363, 183] on div "Select" at bounding box center [489, 182] width 407 height 25
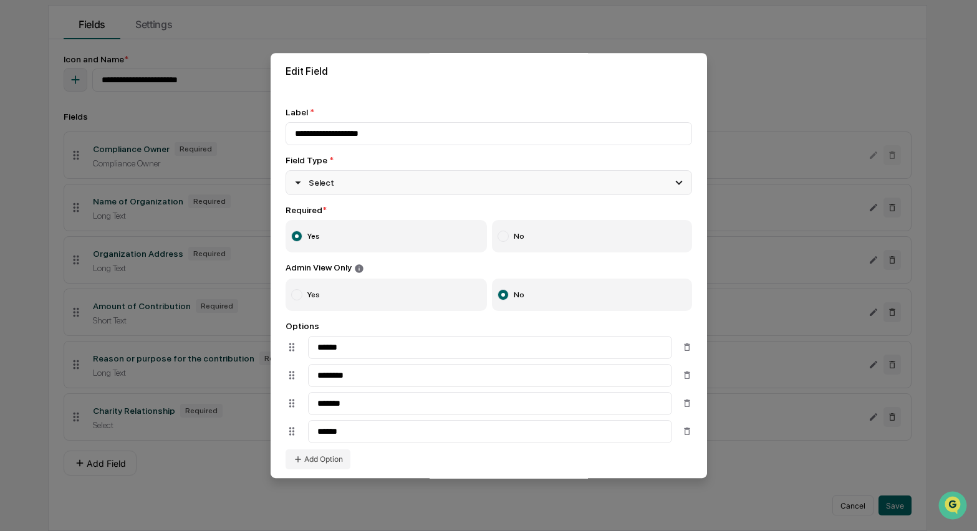
click at [363, 183] on div "Select" at bounding box center [489, 182] width 407 height 25
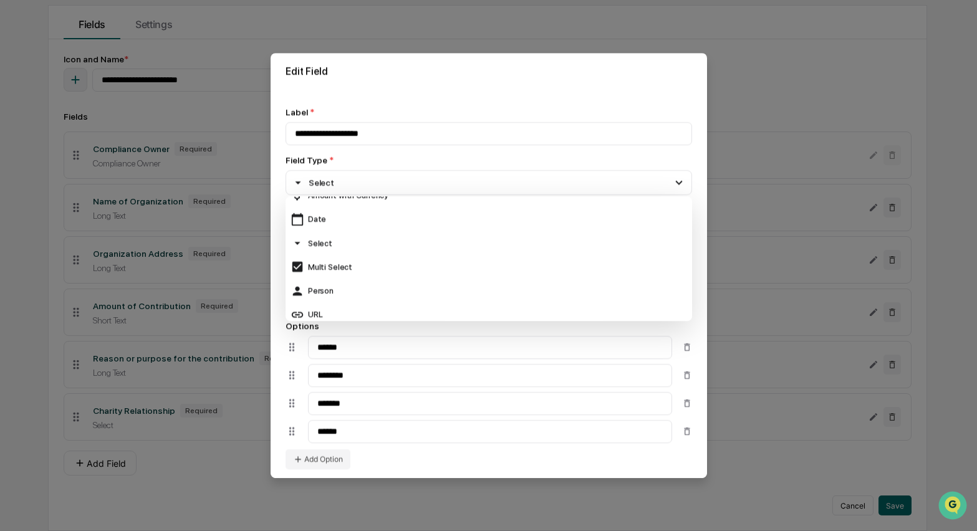
scroll to position [0, 0]
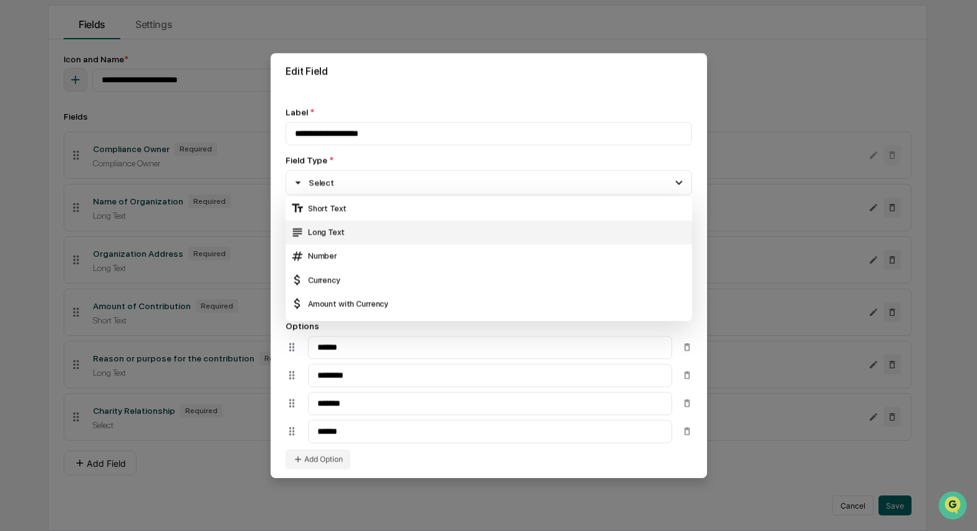
click at [332, 231] on div "Long Text" at bounding box center [489, 233] width 397 height 14
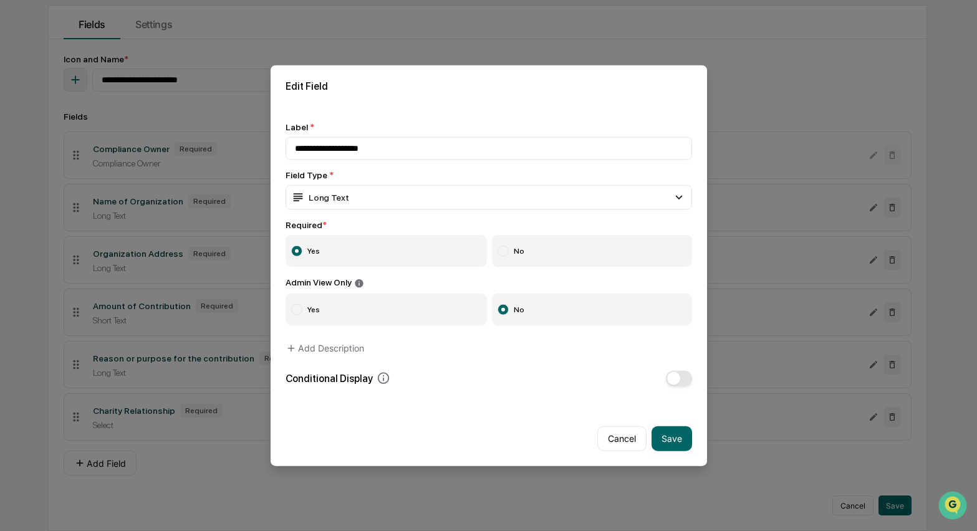
drag, startPoint x: 679, startPoint y: 439, endPoint x: 596, endPoint y: 443, distance: 82.4
click at [679, 439] on button "Save" at bounding box center [672, 438] width 41 height 25
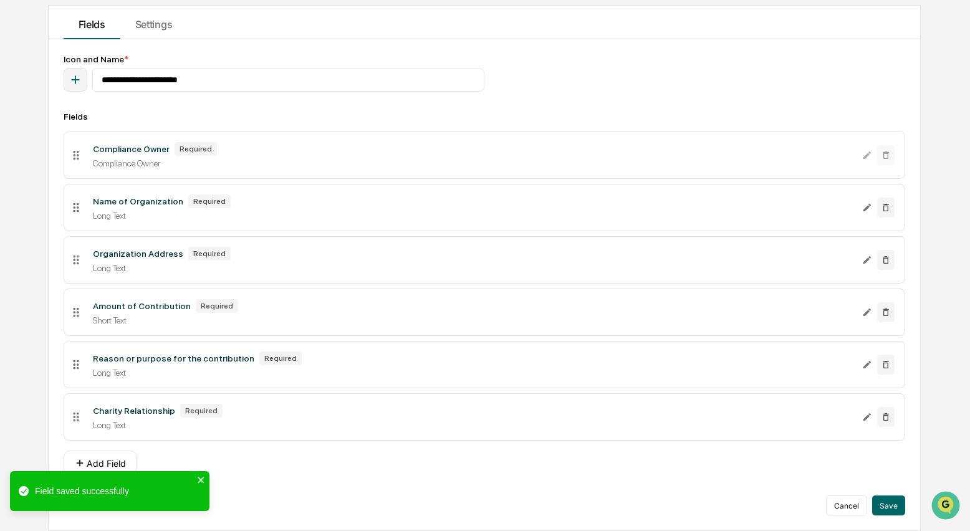
scroll to position [120, 0]
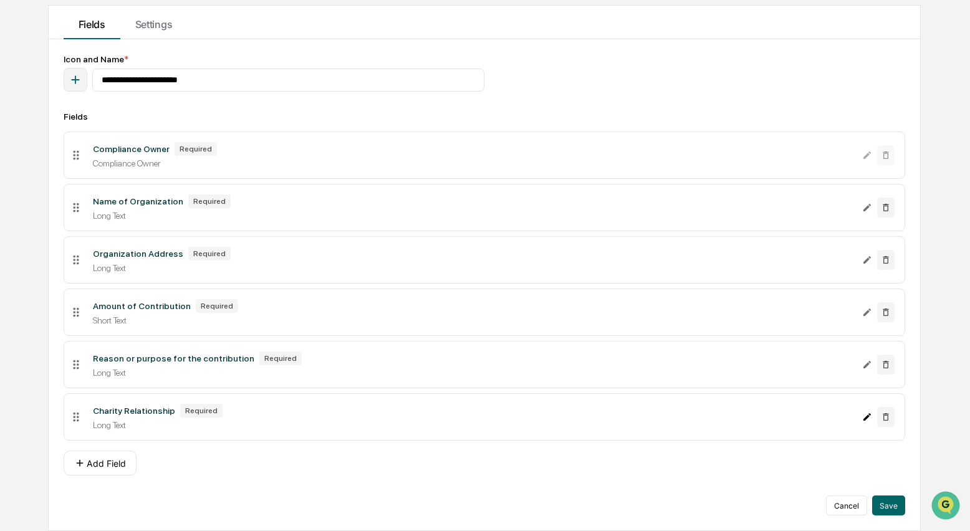
click at [868, 422] on icon "Edit Charity Relationship field" at bounding box center [867, 417] width 10 height 10
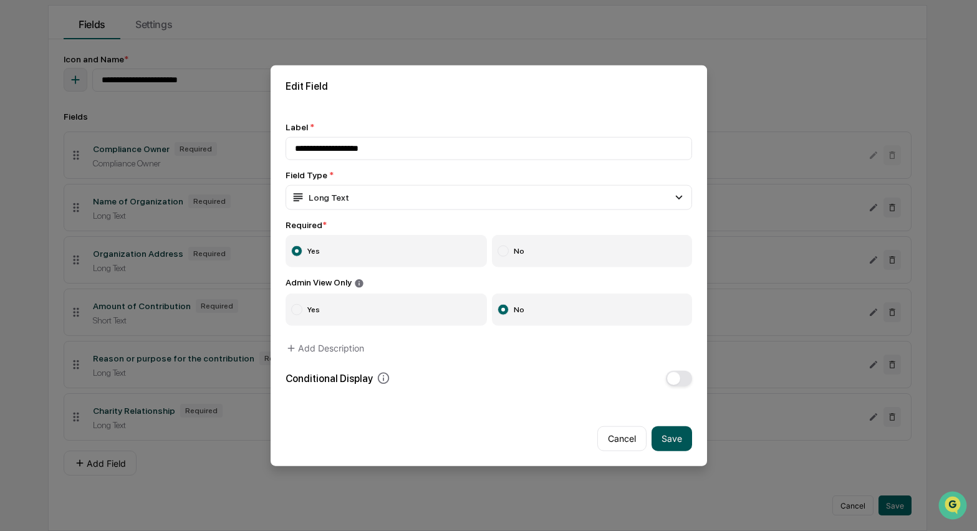
click at [672, 437] on button "Save" at bounding box center [672, 438] width 41 height 25
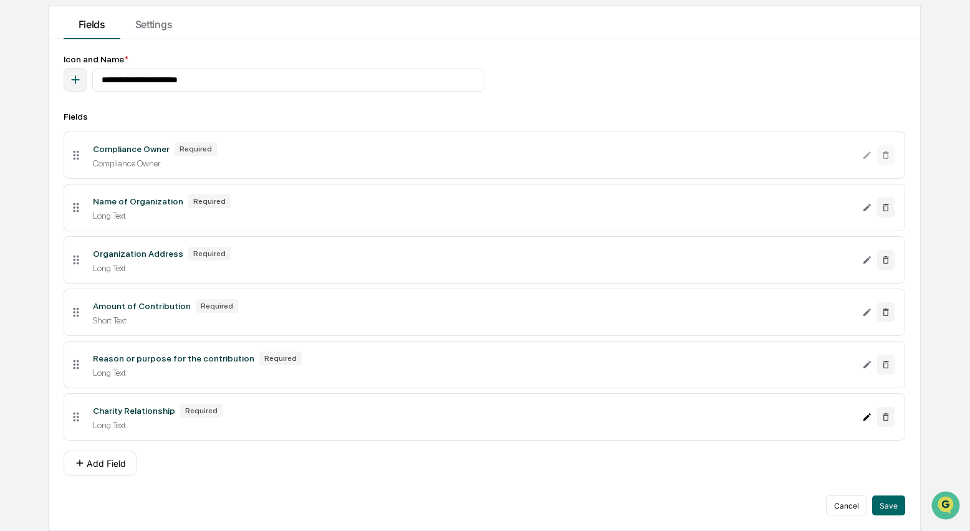
click at [864, 421] on icon "Edit Charity Relationship field" at bounding box center [867, 416] width 7 height 7
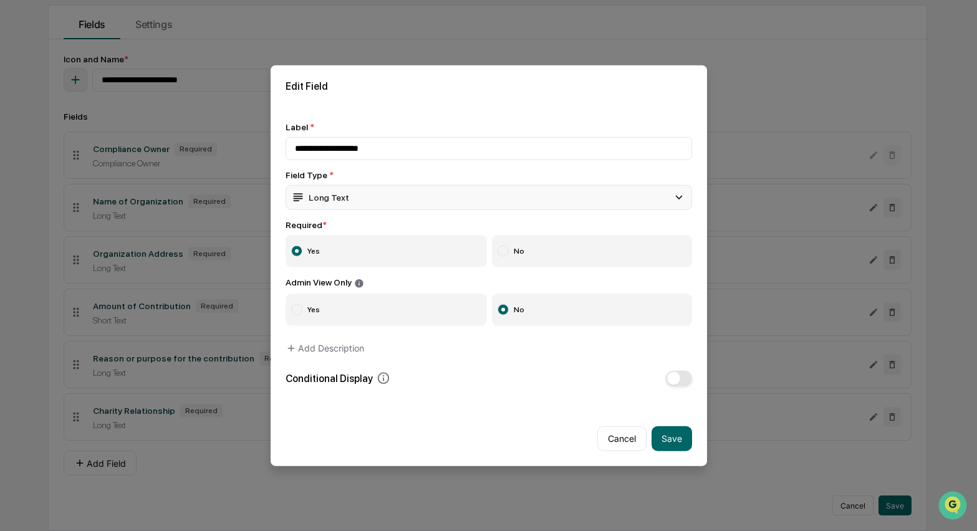
click at [673, 195] on icon at bounding box center [679, 198] width 14 height 14
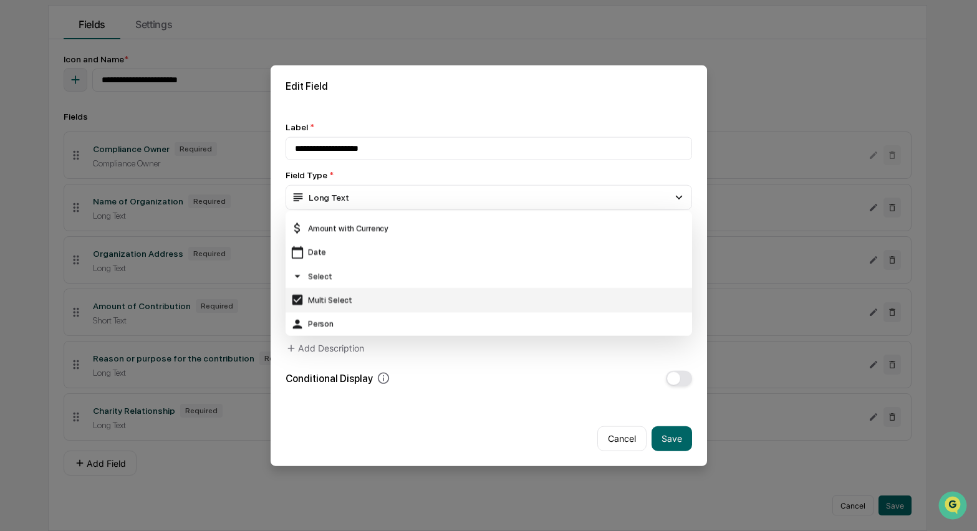
scroll to position [92, 0]
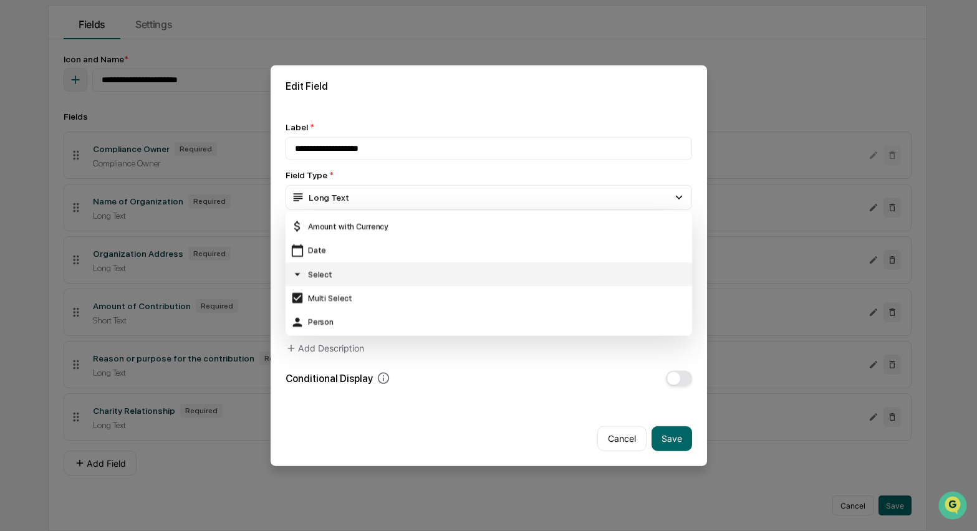
click at [330, 274] on div "Select" at bounding box center [489, 275] width 397 height 14
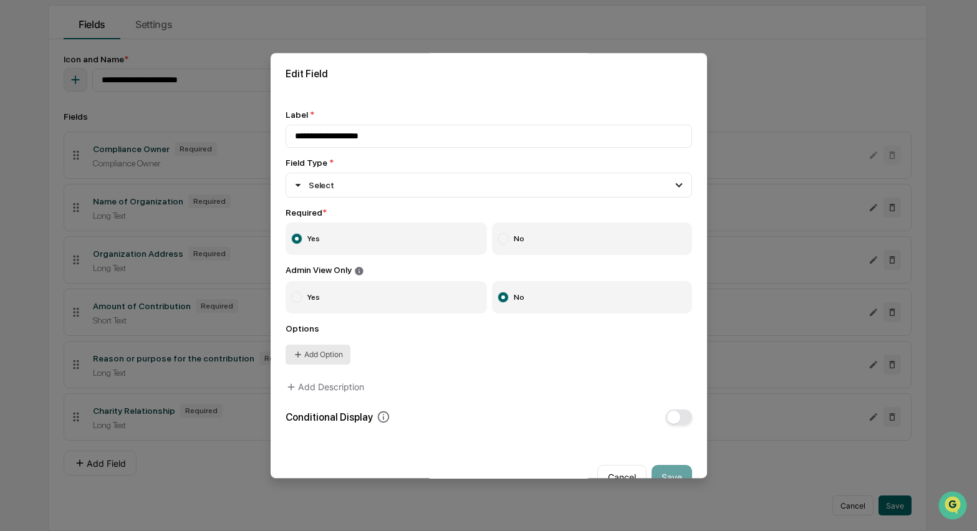
click at [329, 356] on button "Add Option" at bounding box center [318, 355] width 65 height 20
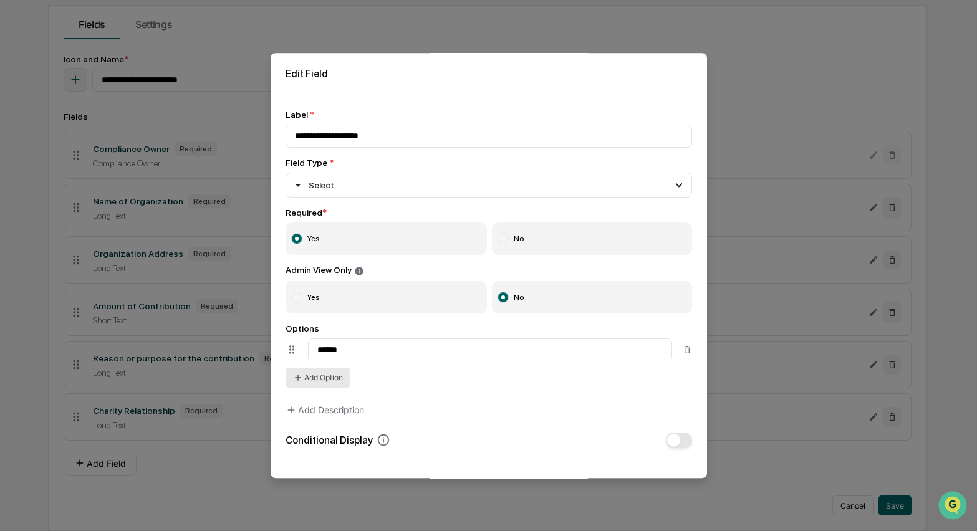
type input "******"
click at [330, 377] on button "Add Option" at bounding box center [318, 378] width 65 height 20
type input "******"
click at [311, 405] on button "Add Option" at bounding box center [318, 406] width 65 height 20
type input "*"
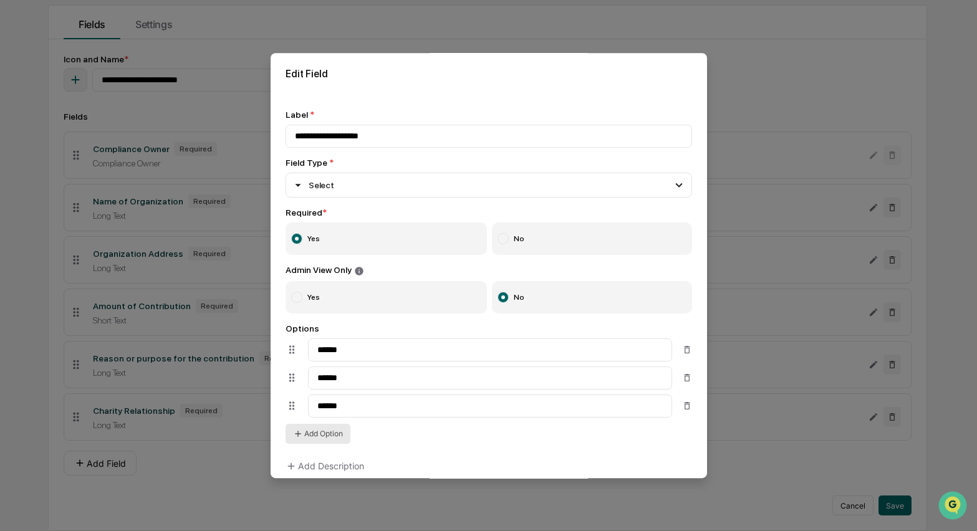
type input "******"
click at [331, 440] on button "Add Option" at bounding box center [318, 434] width 65 height 20
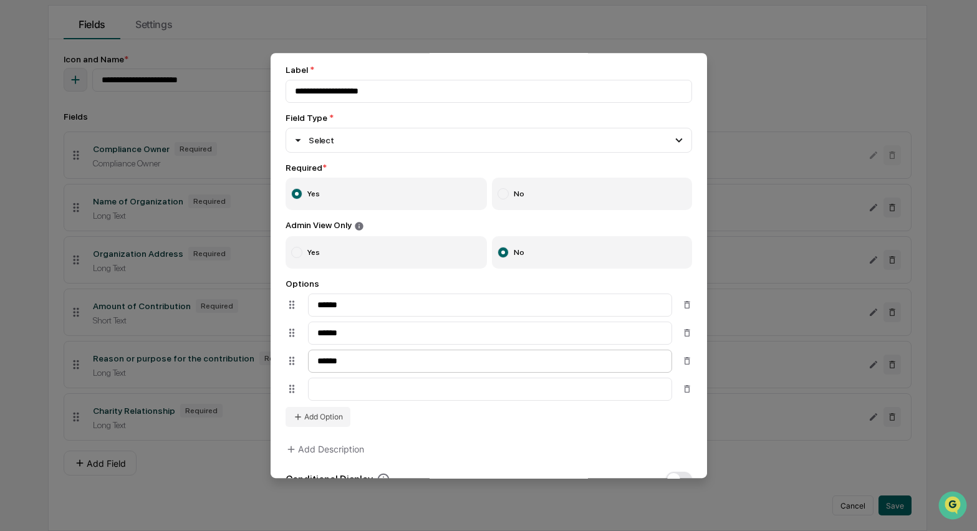
scroll to position [46, 0]
type input "********"
click at [324, 424] on button "Add Option" at bounding box center [318, 416] width 65 height 20
click at [327, 422] on input at bounding box center [490, 416] width 364 height 23
type input "*******"
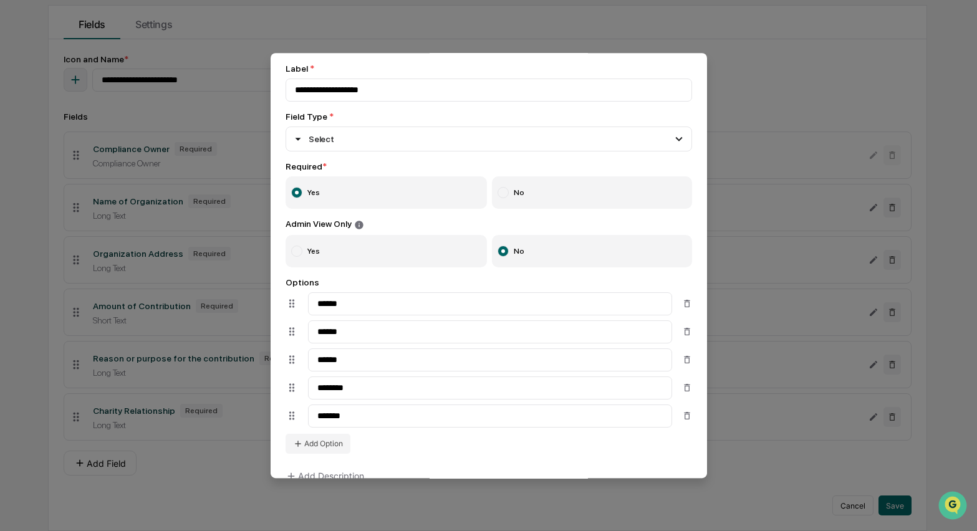
click at [417, 445] on div "Options ****** ****** ****** ******** ******* Add Option" at bounding box center [489, 366] width 407 height 176
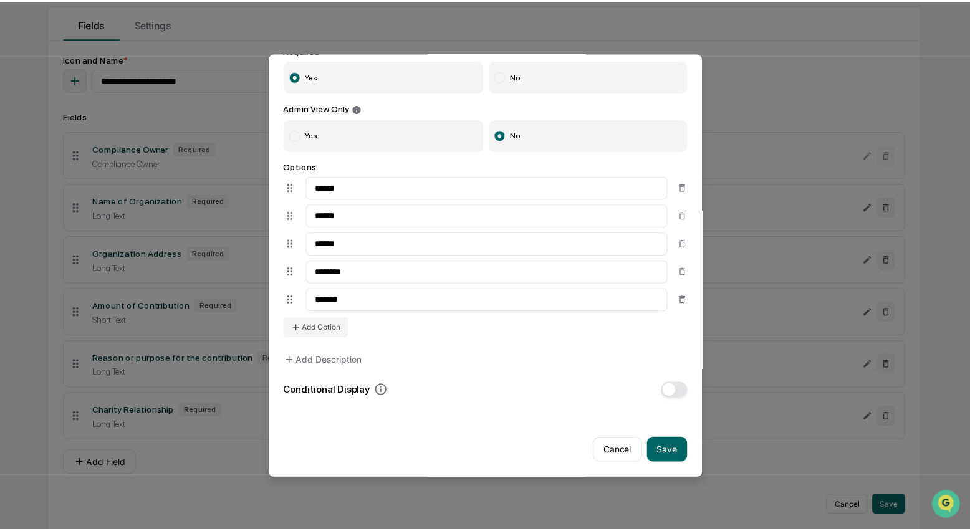
scroll to position [175, 0]
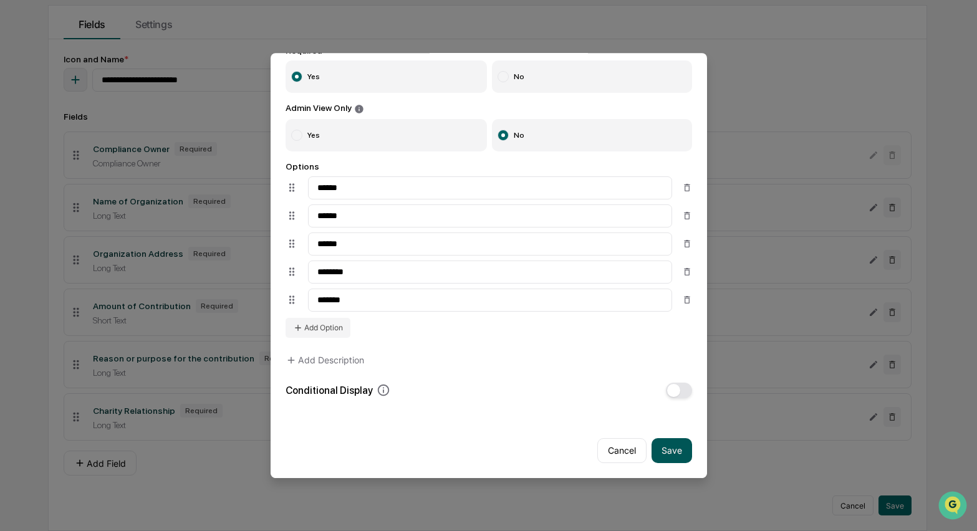
click at [661, 442] on button "Save" at bounding box center [672, 450] width 41 height 25
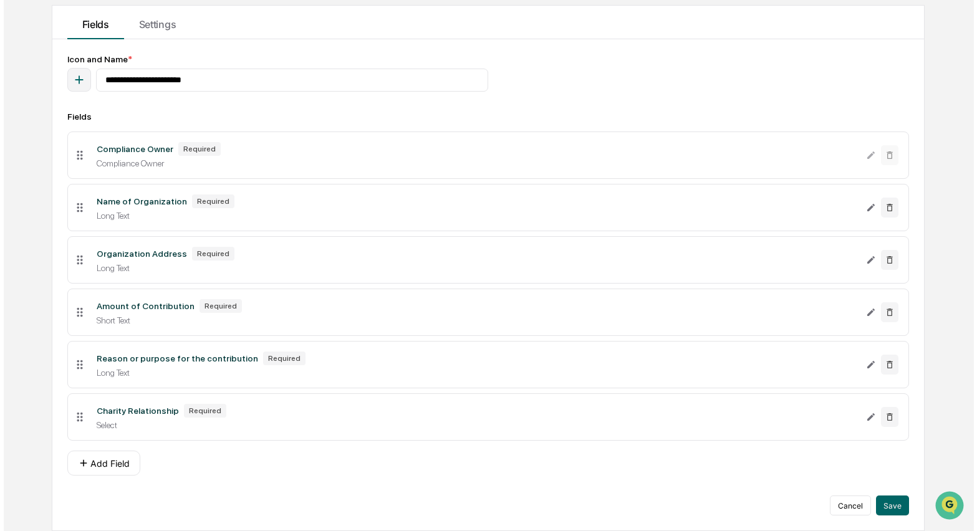
scroll to position [123, 0]
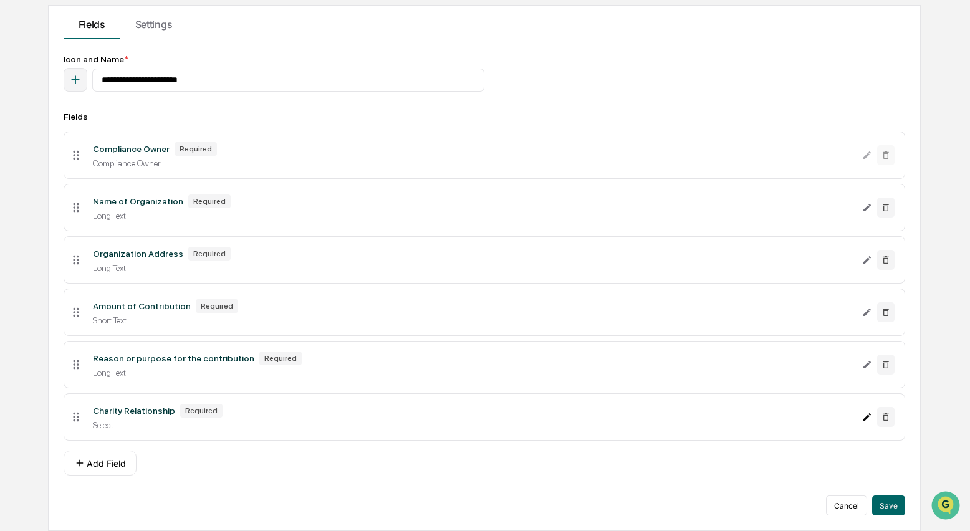
click at [863, 421] on icon "Edit Charity Relationship field" at bounding box center [867, 417] width 10 height 10
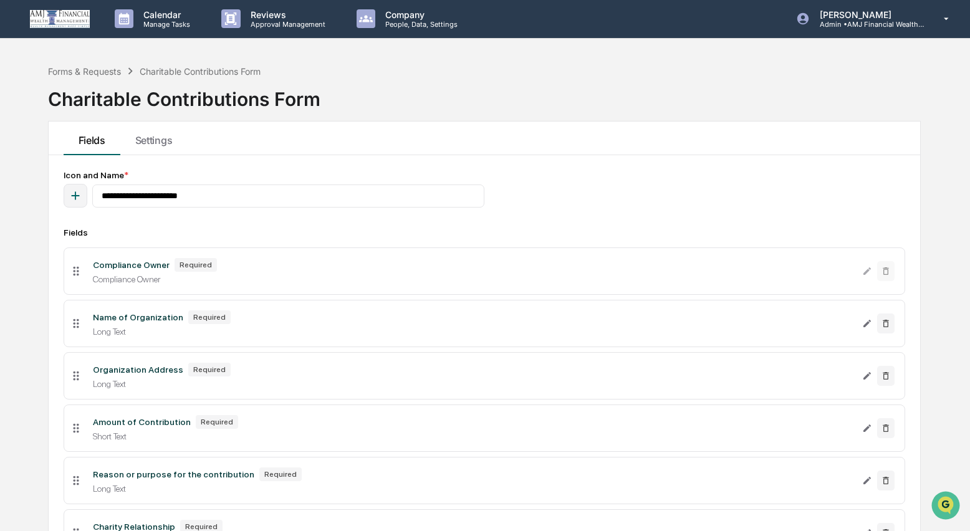
scroll to position [0, 0]
click at [528, 112] on div "Forms & Requests Charitable Contributions Form Charitable Contributions Form" at bounding box center [484, 90] width 873 height 62
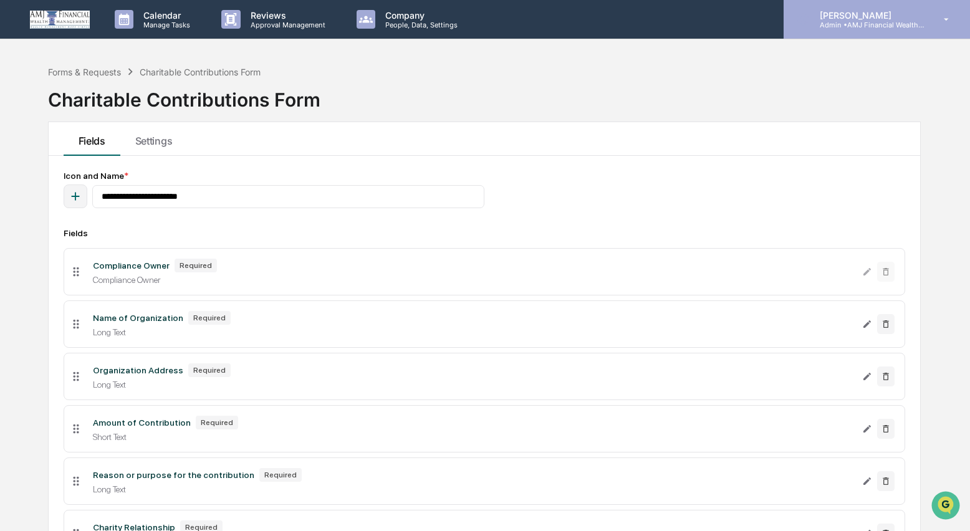
click at [829, 19] on p "[PERSON_NAME]" at bounding box center [868, 15] width 116 height 11
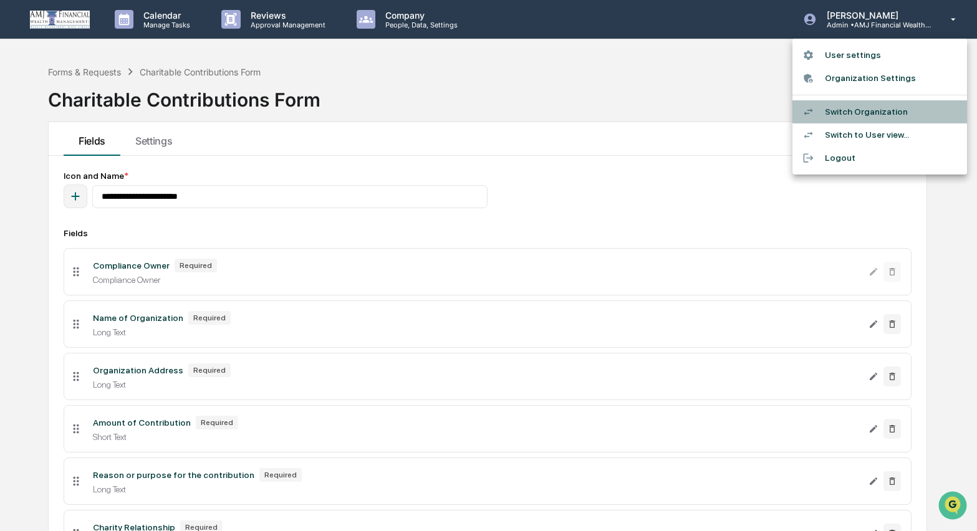
click at [858, 117] on li "Switch Organization" at bounding box center [880, 111] width 175 height 23
